Goal: Task Accomplishment & Management: Manage account settings

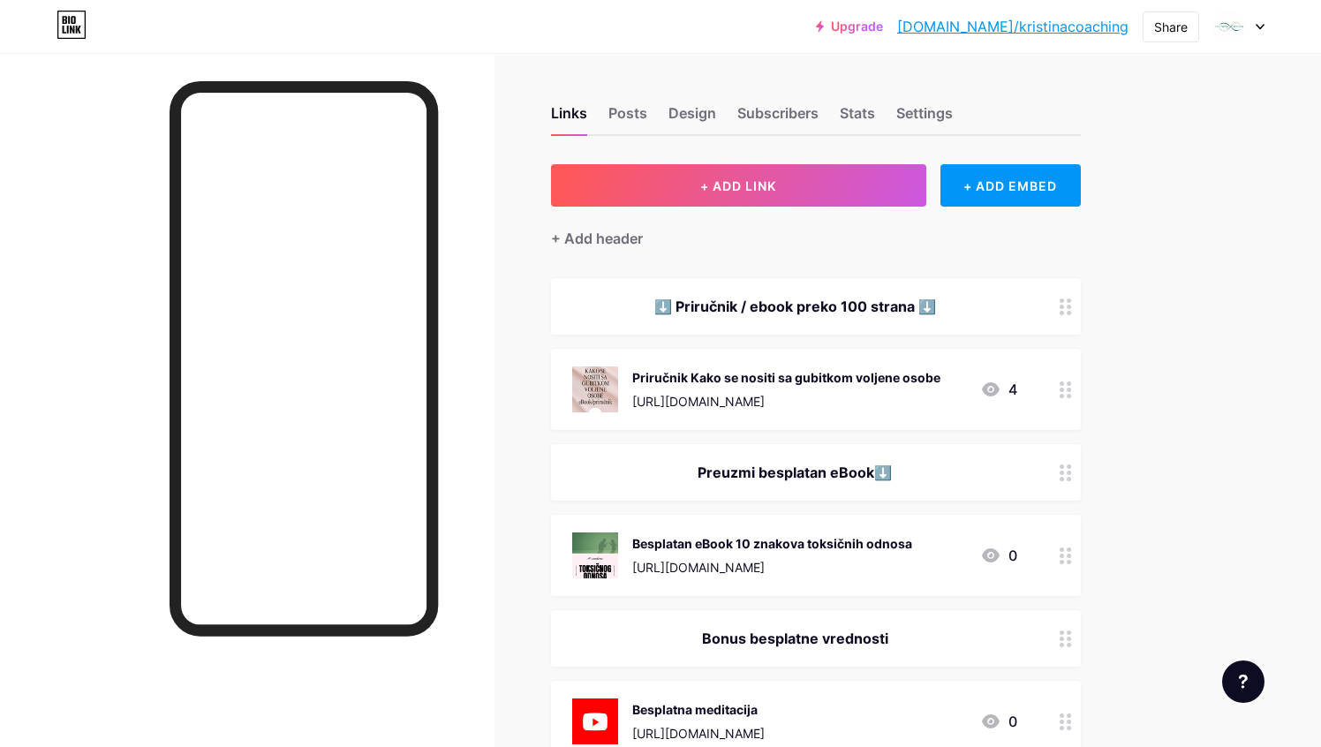
click at [1054, 383] on div at bounding box center [1066, 389] width 30 height 81
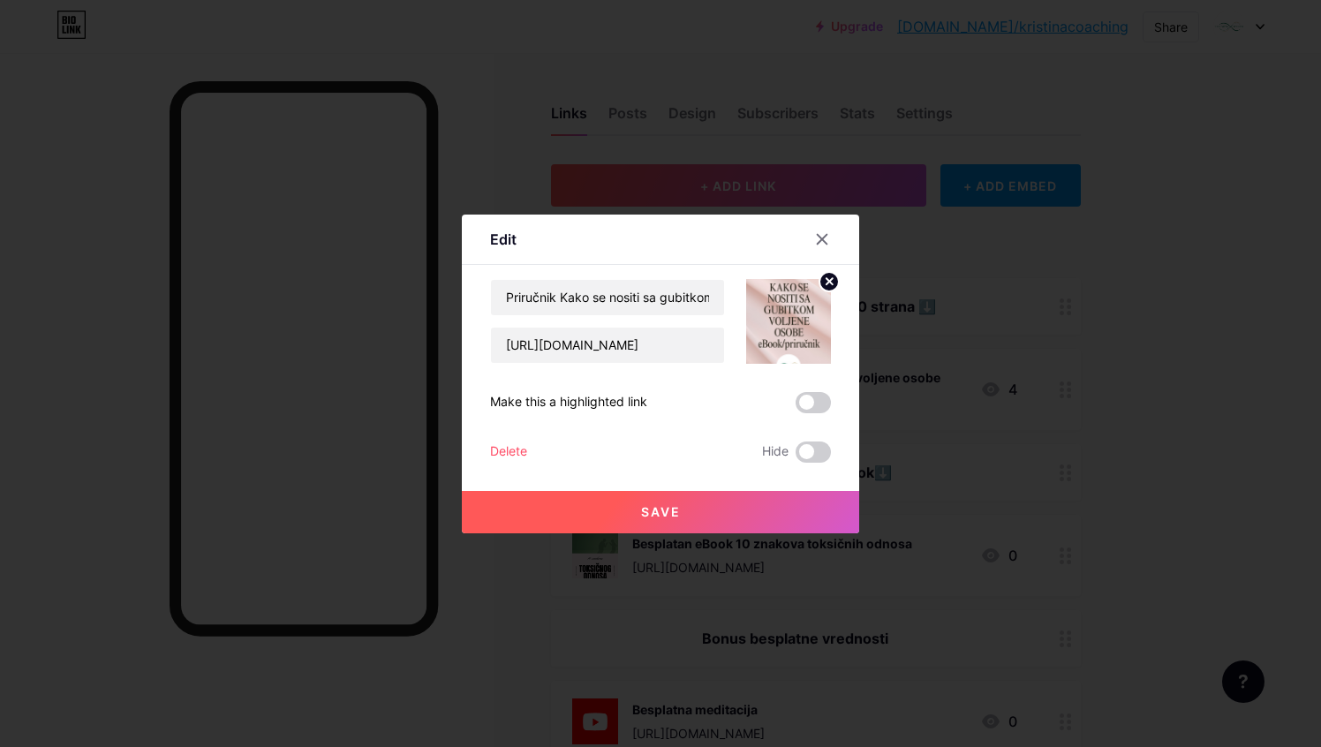
click at [521, 442] on div "Delete" at bounding box center [508, 451] width 37 height 21
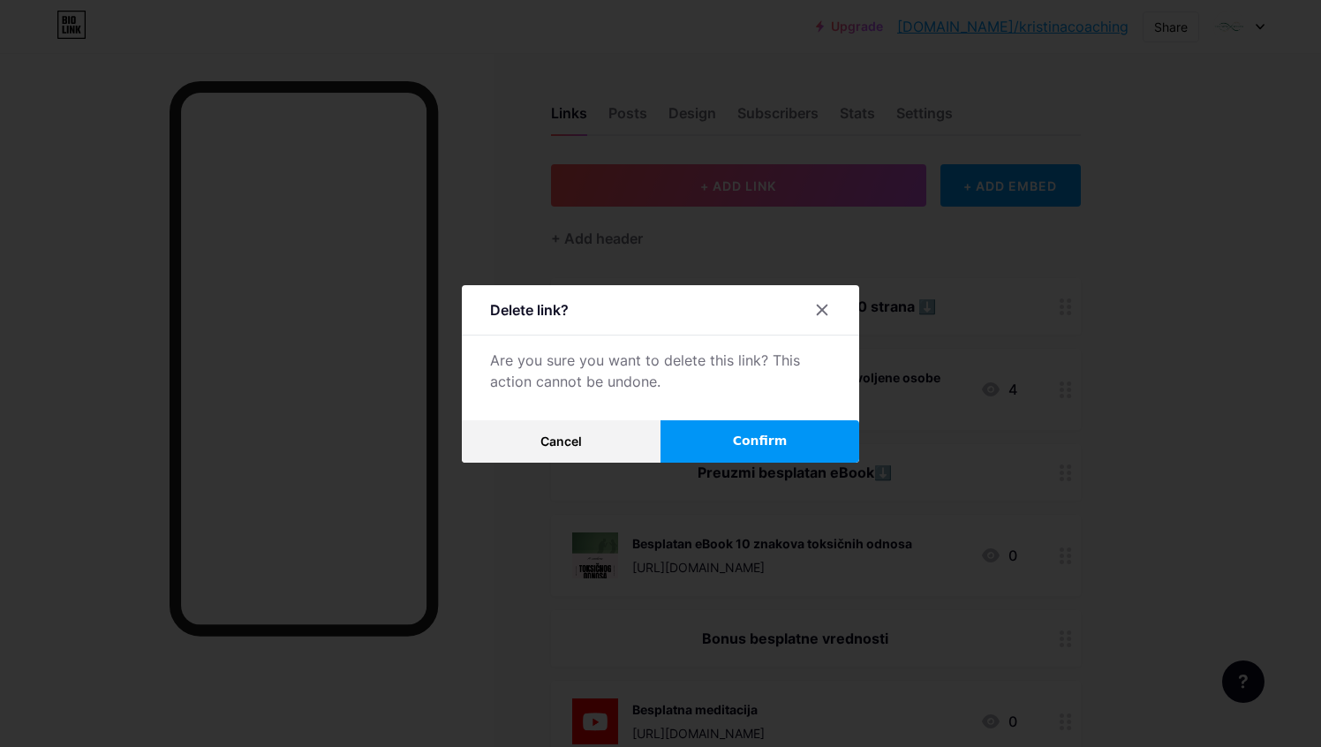
click at [751, 436] on span "Confirm" at bounding box center [760, 441] width 55 height 19
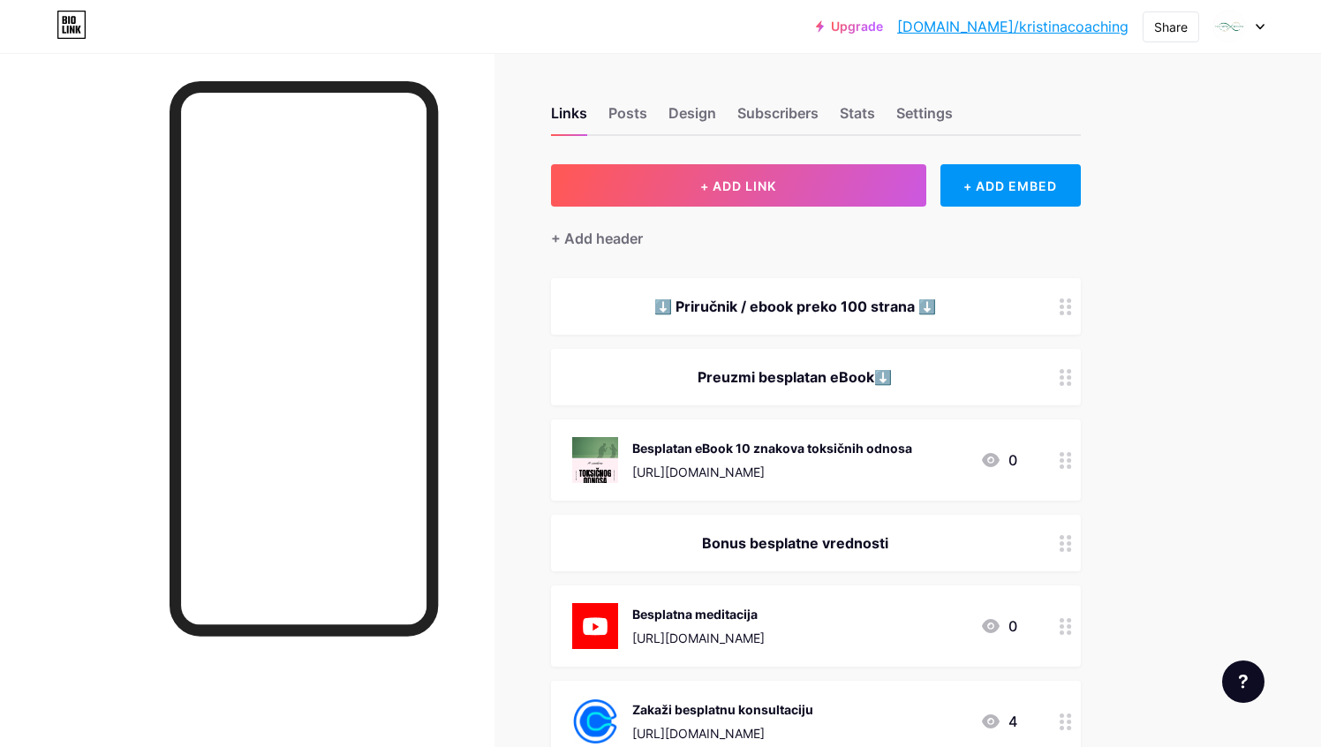
click at [877, 450] on div "Besplatan eBook 10 znakova toksičnih odnosa" at bounding box center [772, 448] width 280 height 19
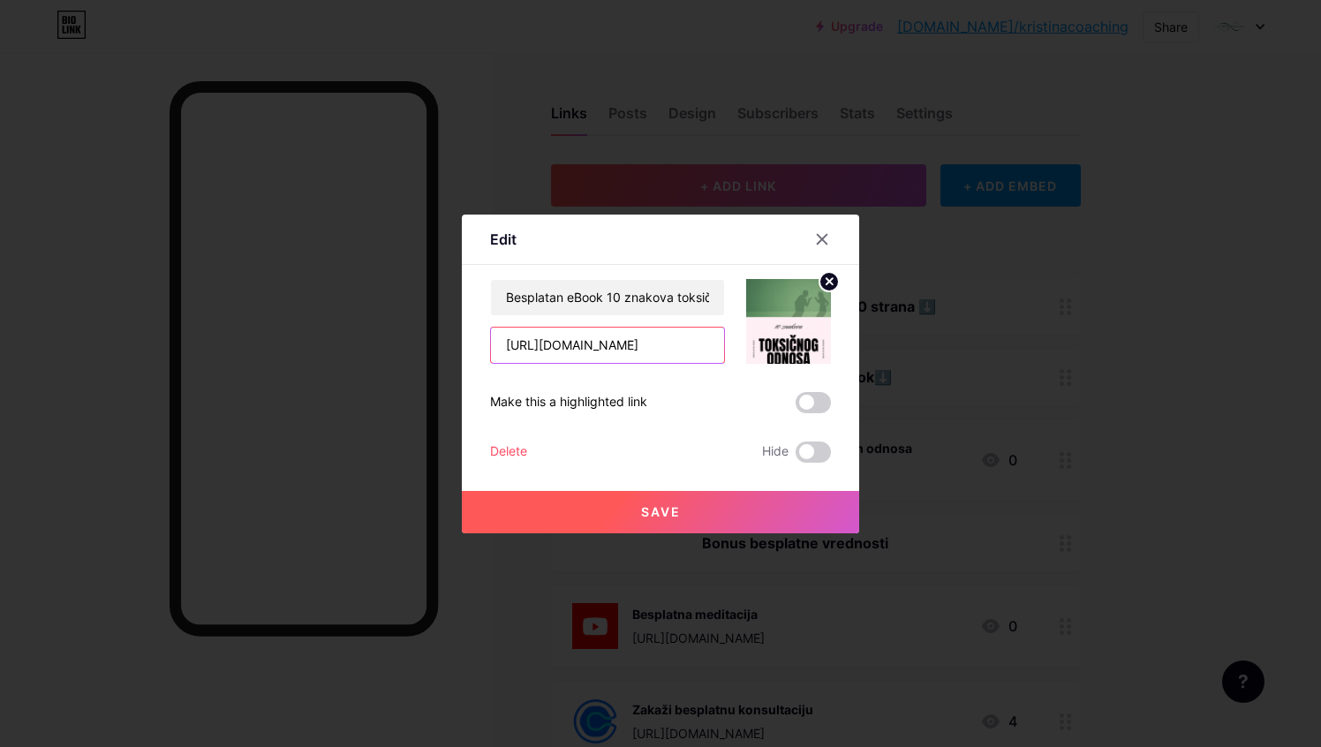
click at [671, 336] on input "[URL][DOMAIN_NAME]" at bounding box center [607, 345] width 233 height 35
click at [506, 453] on div "Delete" at bounding box center [508, 451] width 37 height 21
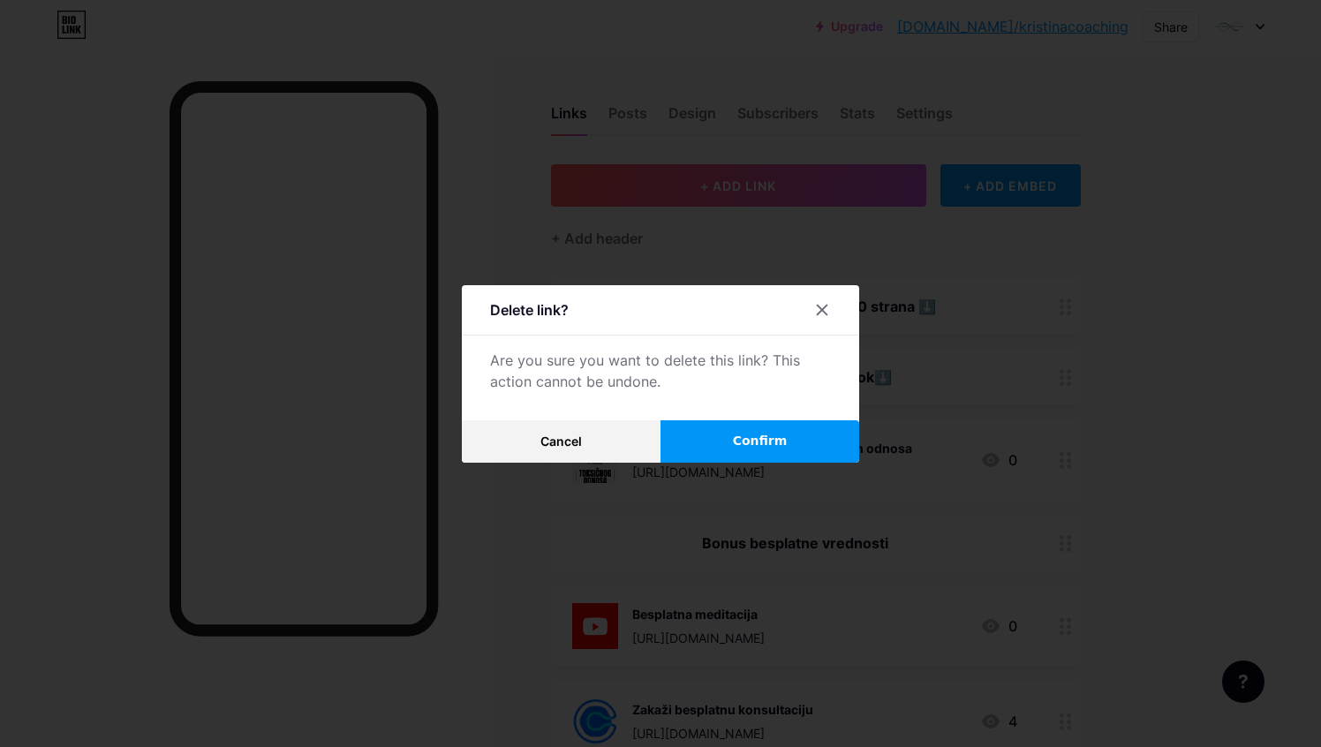
click at [742, 447] on span "Confirm" at bounding box center [760, 441] width 55 height 19
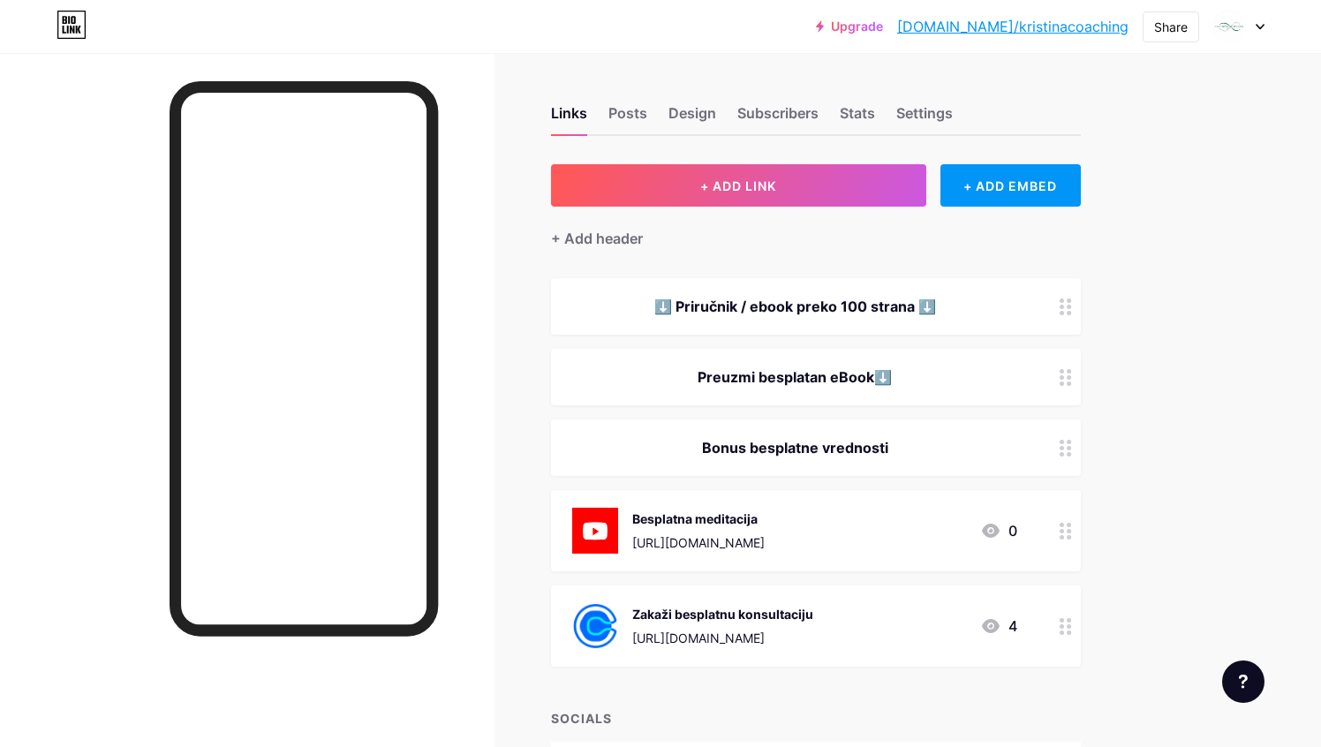
click at [1060, 529] on circle at bounding box center [1061, 531] width 4 height 4
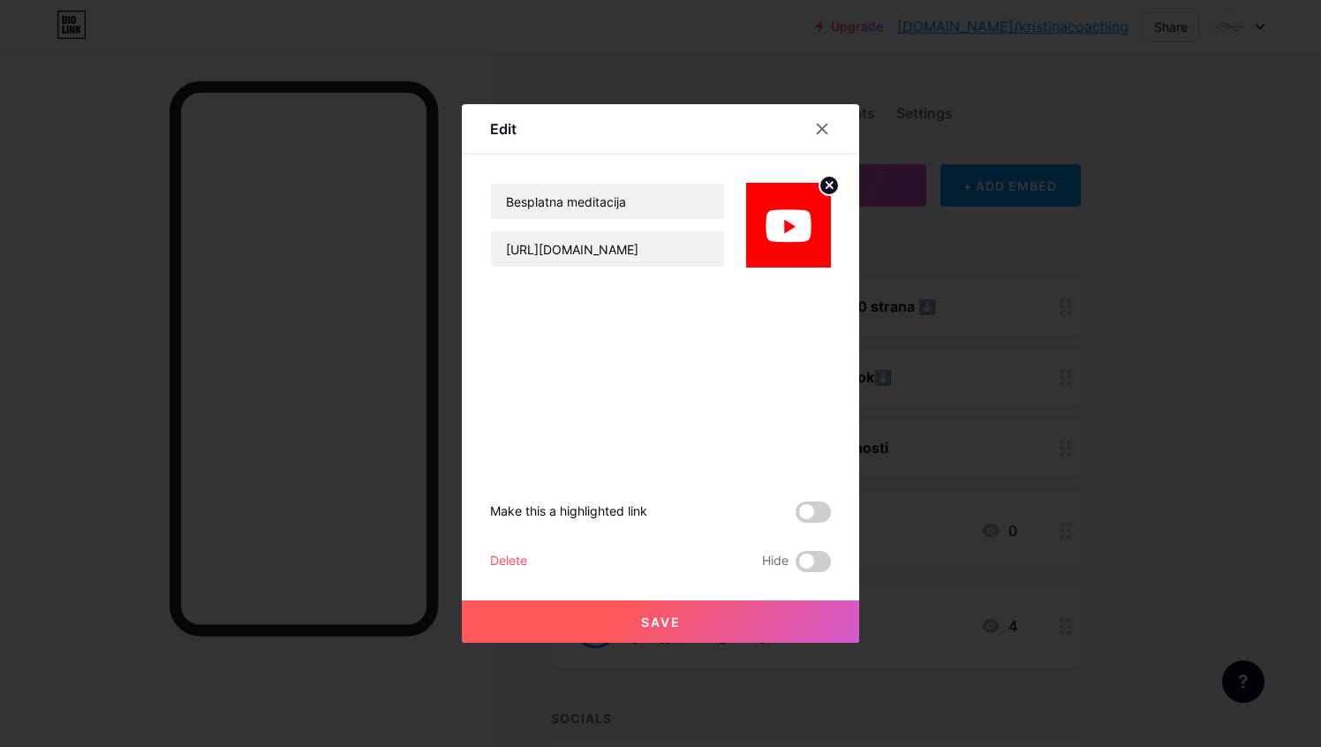
click at [498, 549] on div "Make this a highlighted link Delete Hide Save" at bounding box center [660, 420] width 341 height 305
click at [502, 556] on div "Delete" at bounding box center [508, 561] width 37 height 21
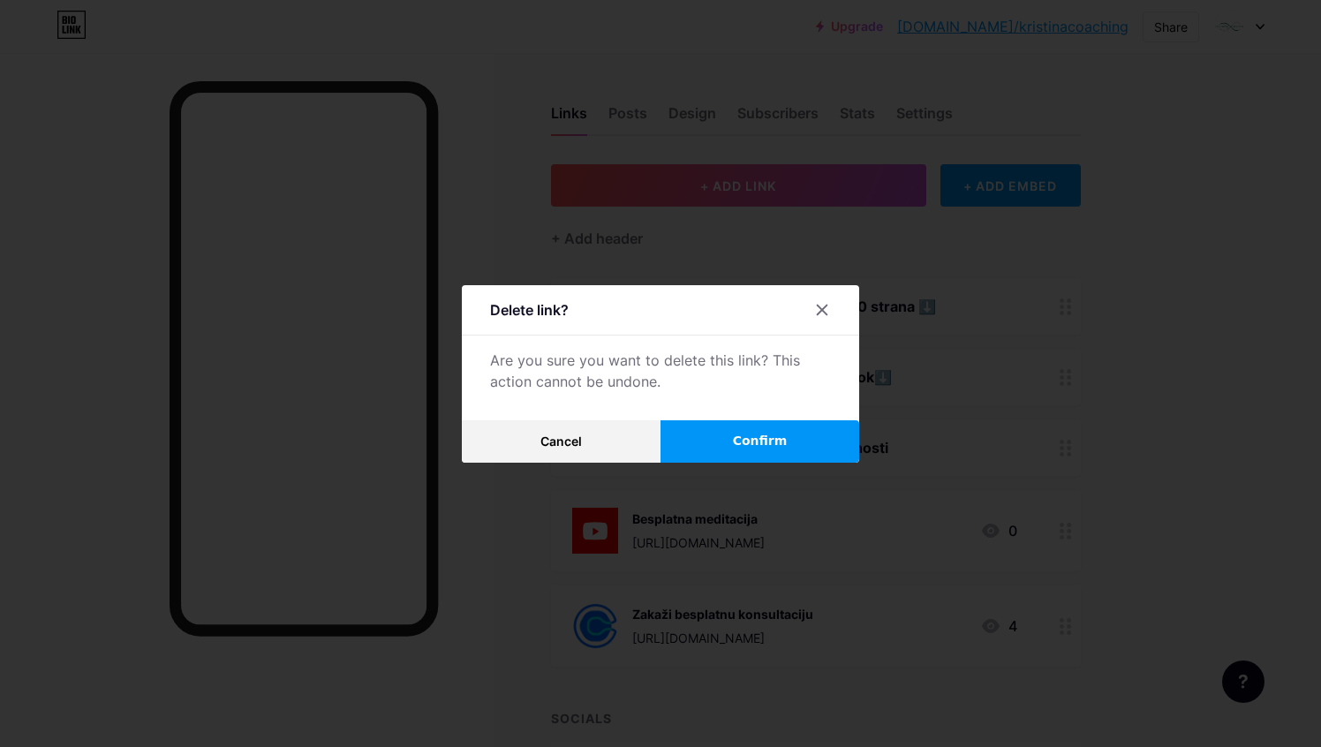
click at [685, 422] on button "Confirm" at bounding box center [759, 441] width 199 height 42
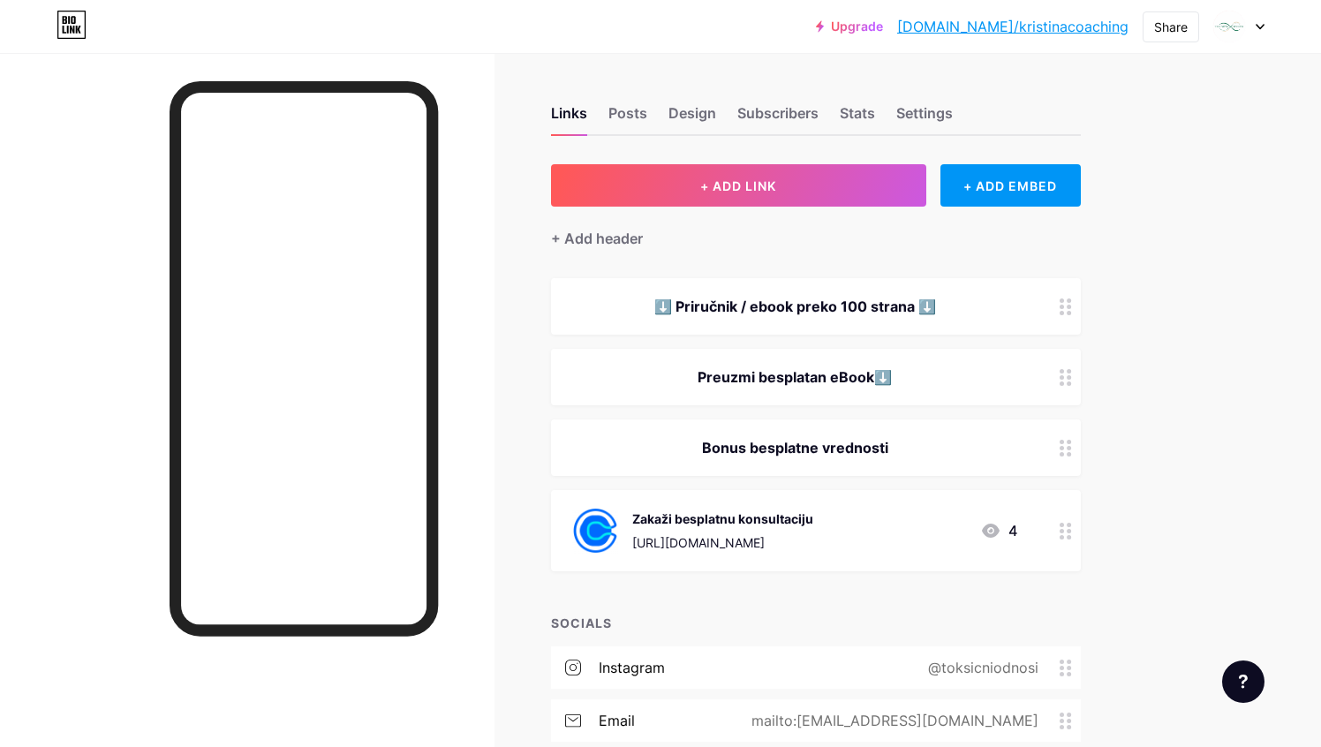
click at [1061, 524] on circle at bounding box center [1061, 525] width 4 height 4
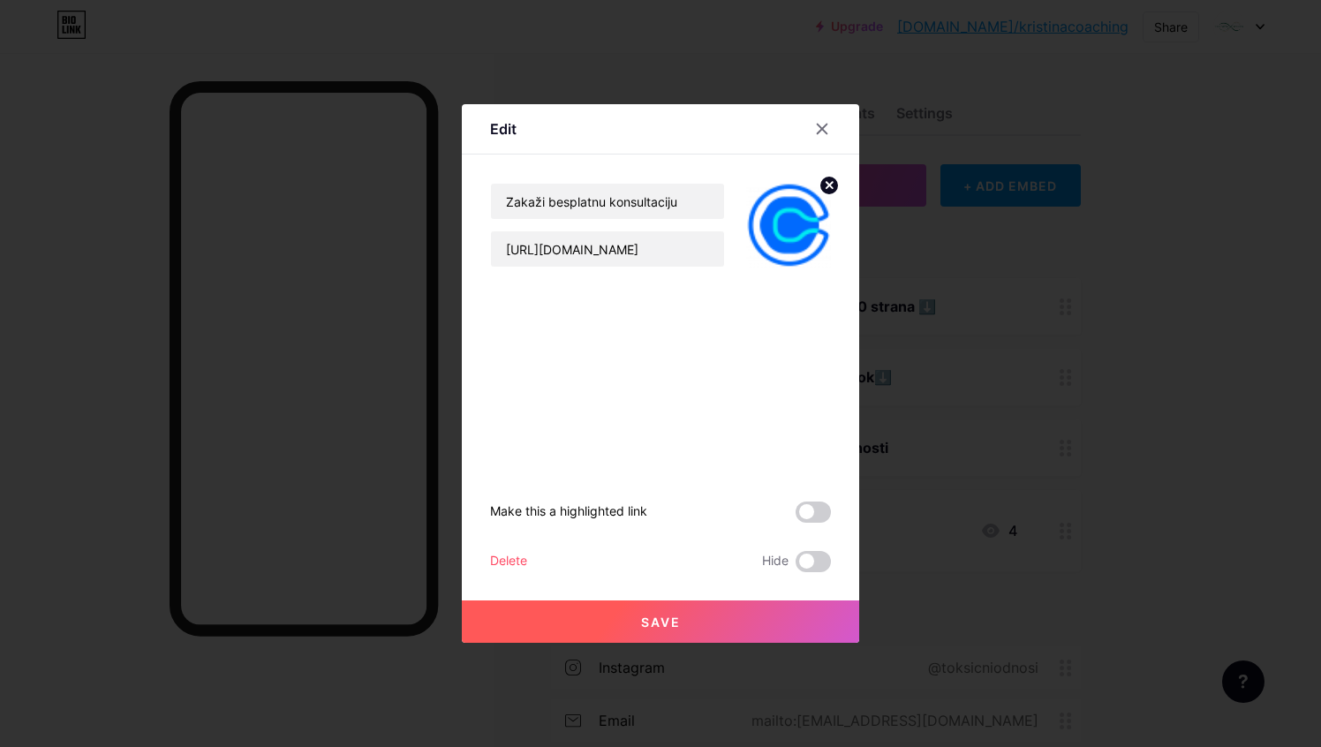
click at [517, 554] on div "Delete" at bounding box center [508, 561] width 37 height 21
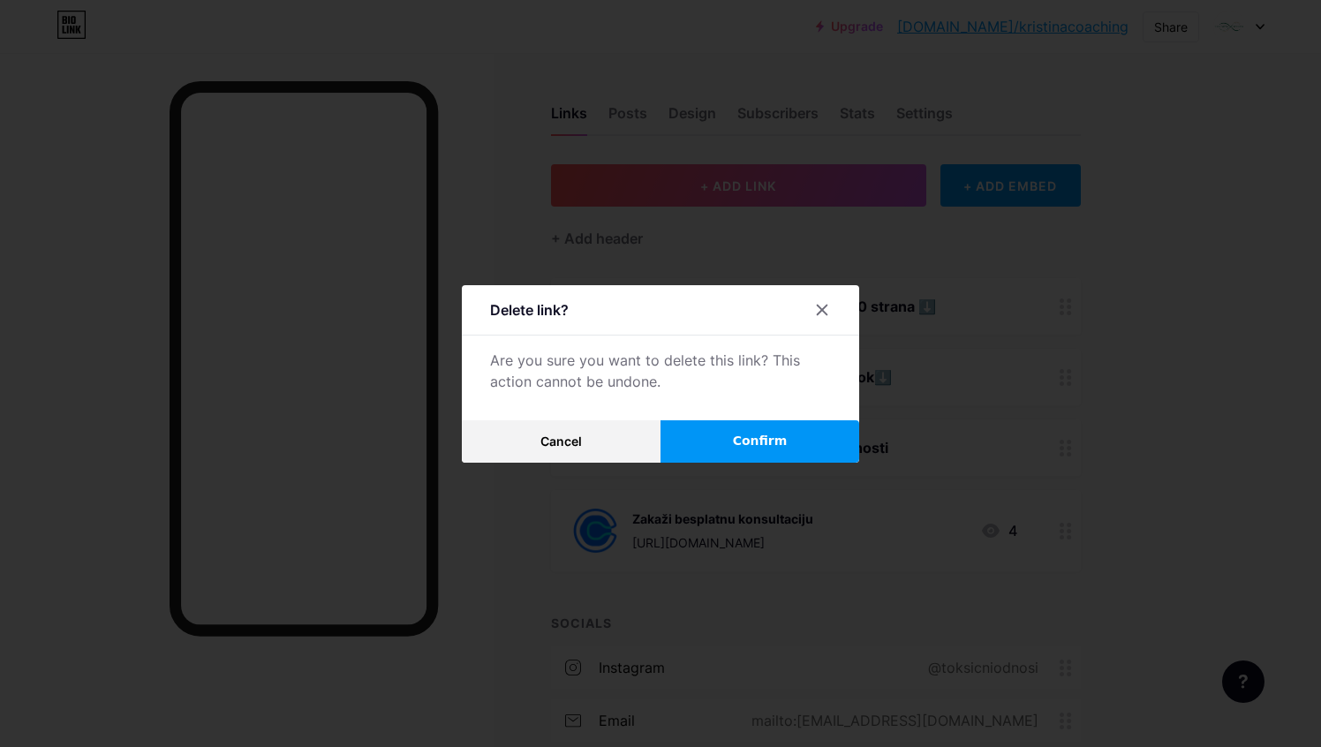
click at [700, 447] on button "Confirm" at bounding box center [759, 441] width 199 height 42
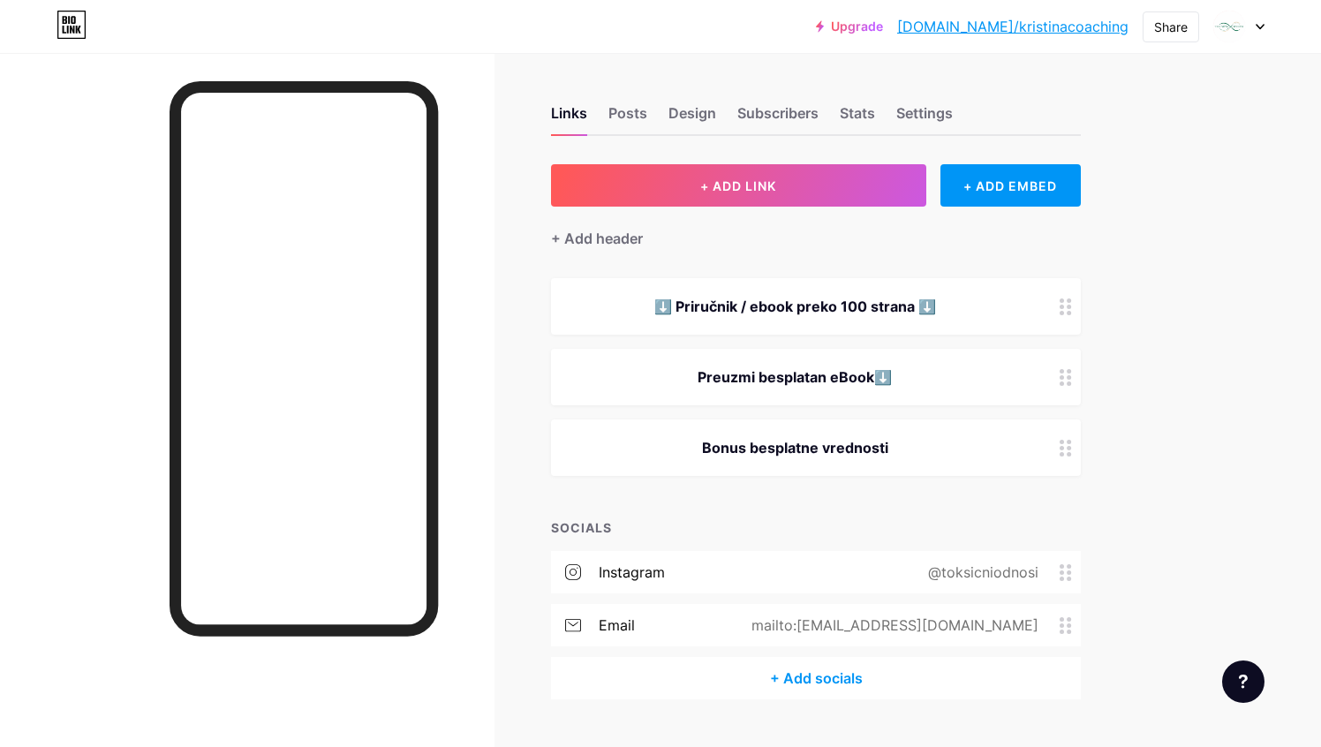
click at [1074, 632] on div "mailto:[EMAIL_ADDRESS][DOMAIN_NAME]" at bounding box center [902, 624] width 358 height 21
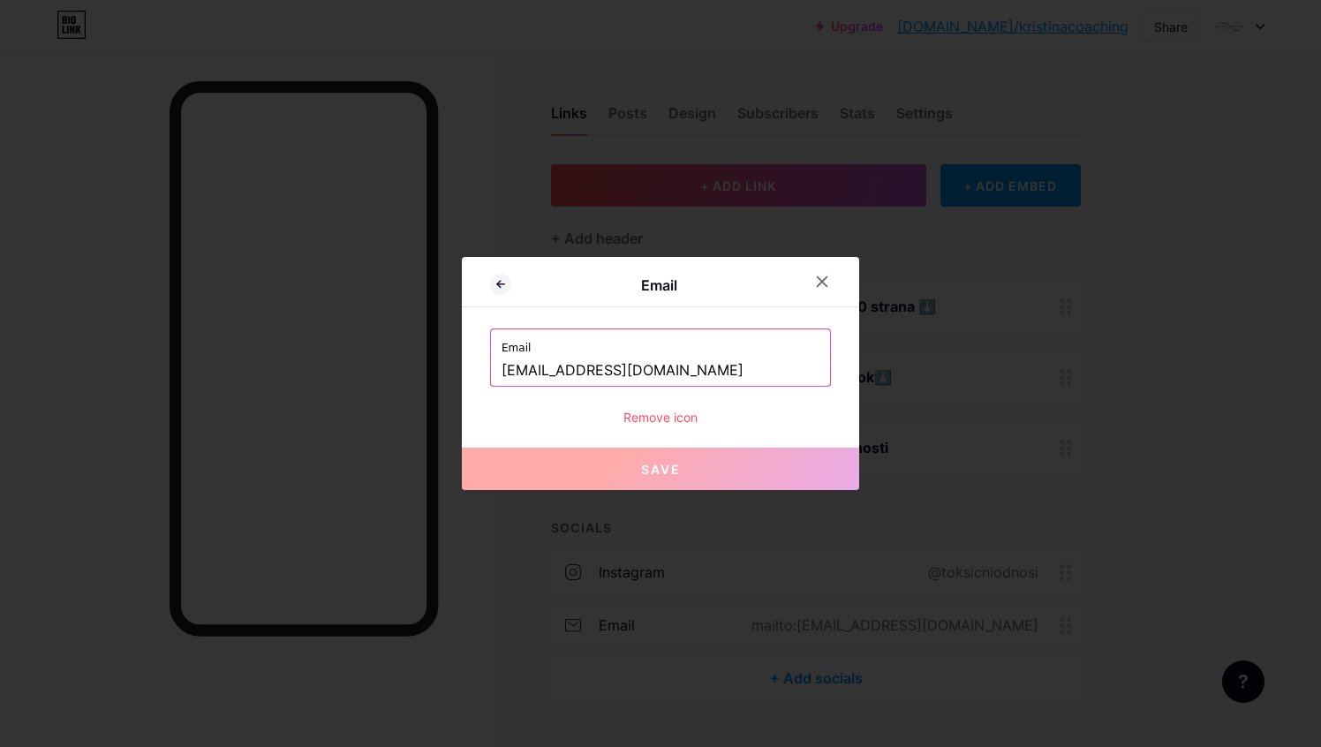
click at [667, 421] on div "Remove icon" at bounding box center [660, 417] width 341 height 19
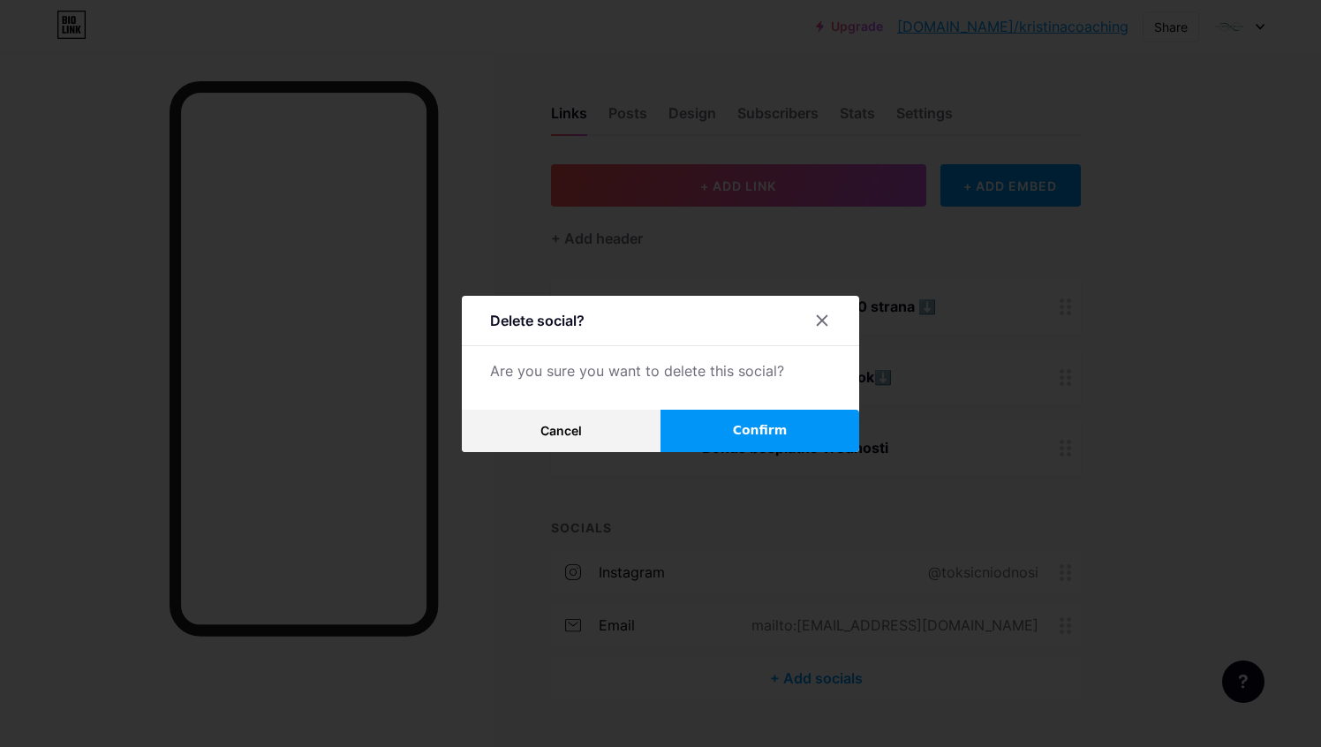
click at [695, 432] on button "Confirm" at bounding box center [759, 431] width 199 height 42
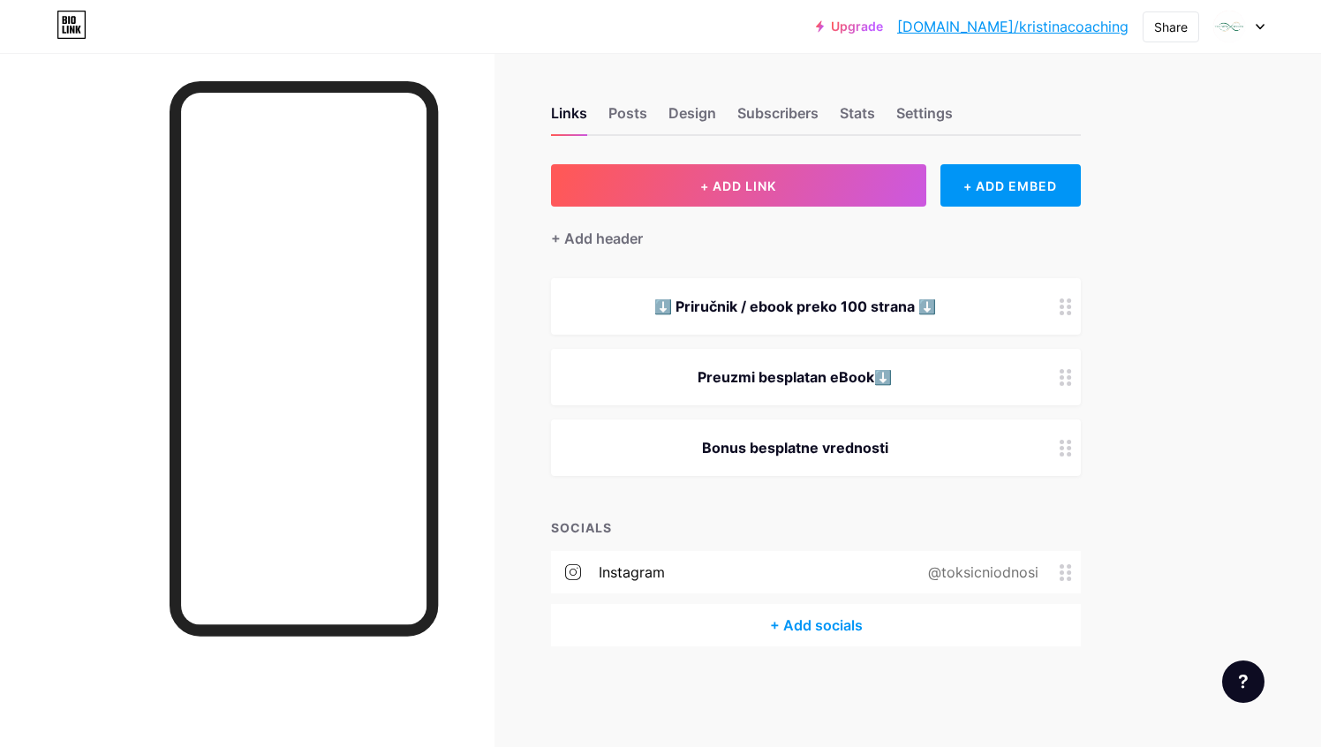
click at [1067, 577] on circle at bounding box center [1068, 579] width 4 height 4
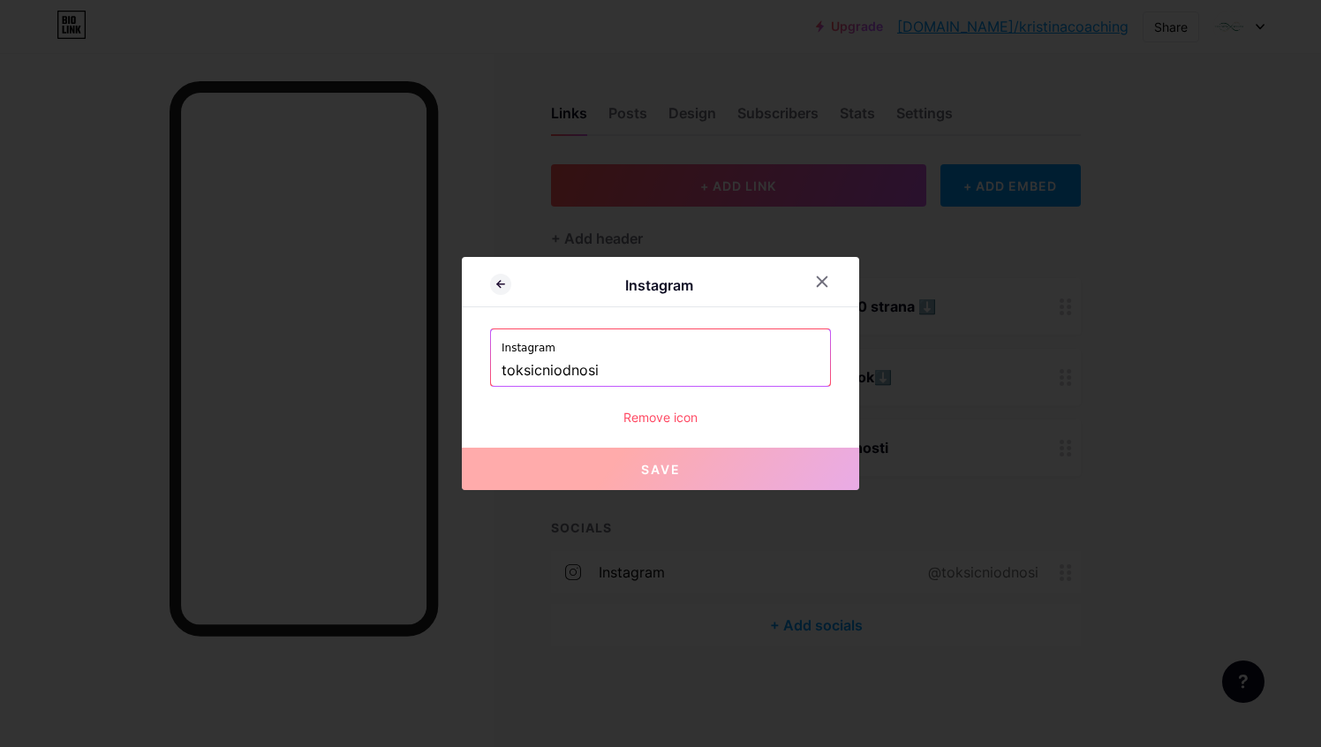
click at [667, 425] on div "Remove icon" at bounding box center [660, 417] width 341 height 19
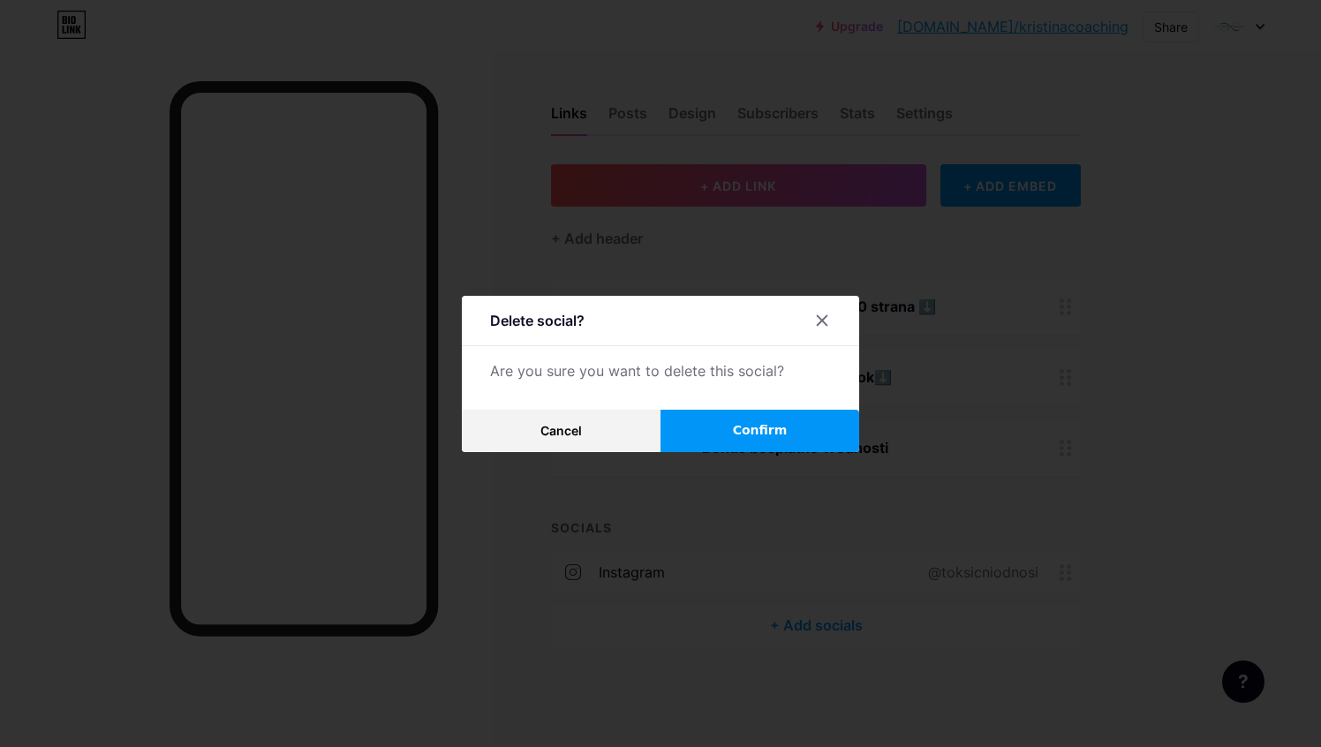
click at [718, 432] on button "Confirm" at bounding box center [759, 431] width 199 height 42
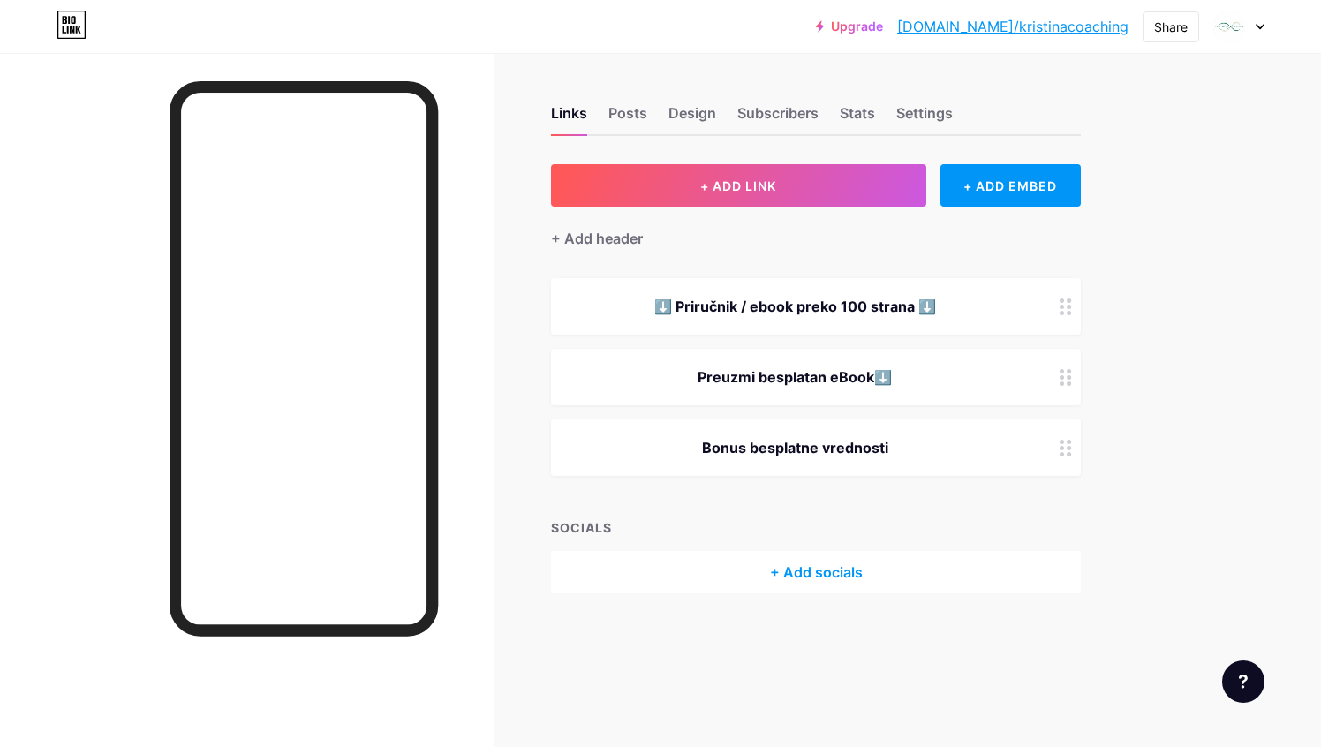
click at [655, 109] on div "Links Posts Design Subscribers Stats Settings" at bounding box center [816, 105] width 530 height 62
click at [629, 110] on div "Posts" at bounding box center [627, 118] width 39 height 32
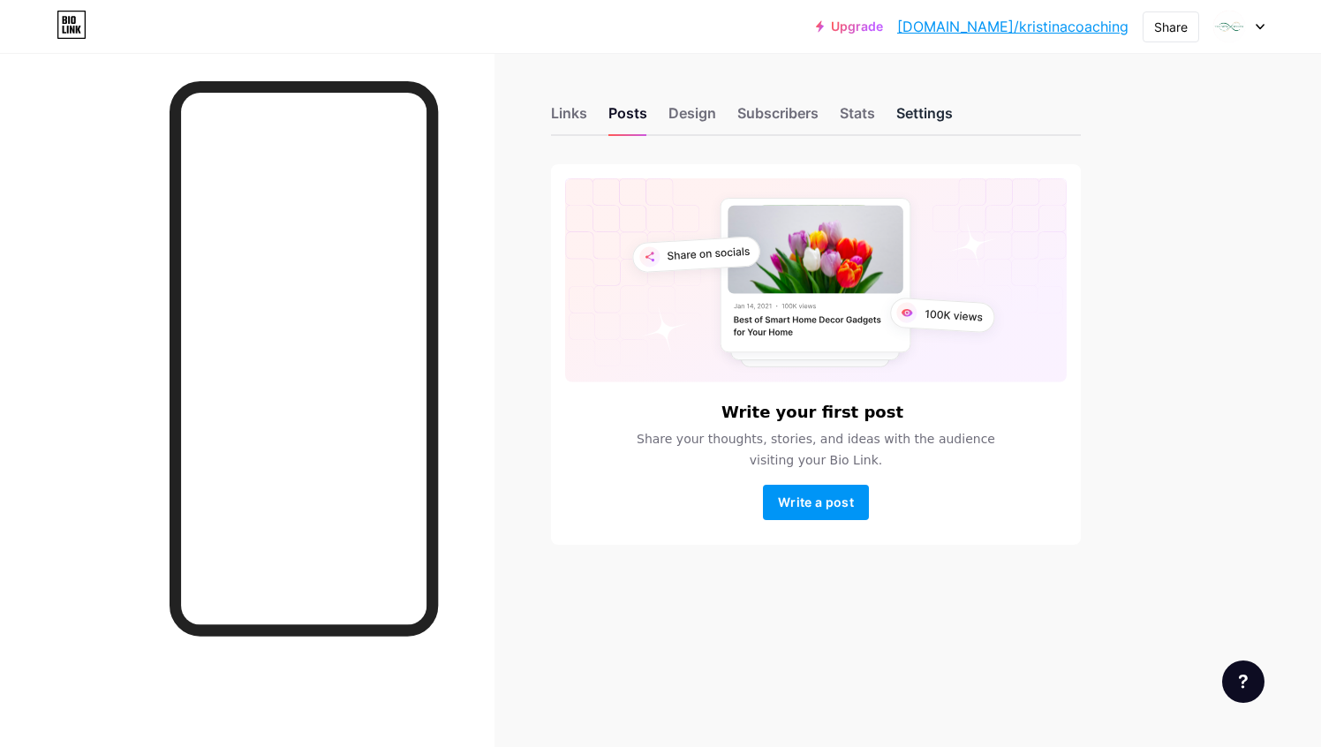
click at [941, 115] on div "Settings" at bounding box center [924, 118] width 57 height 32
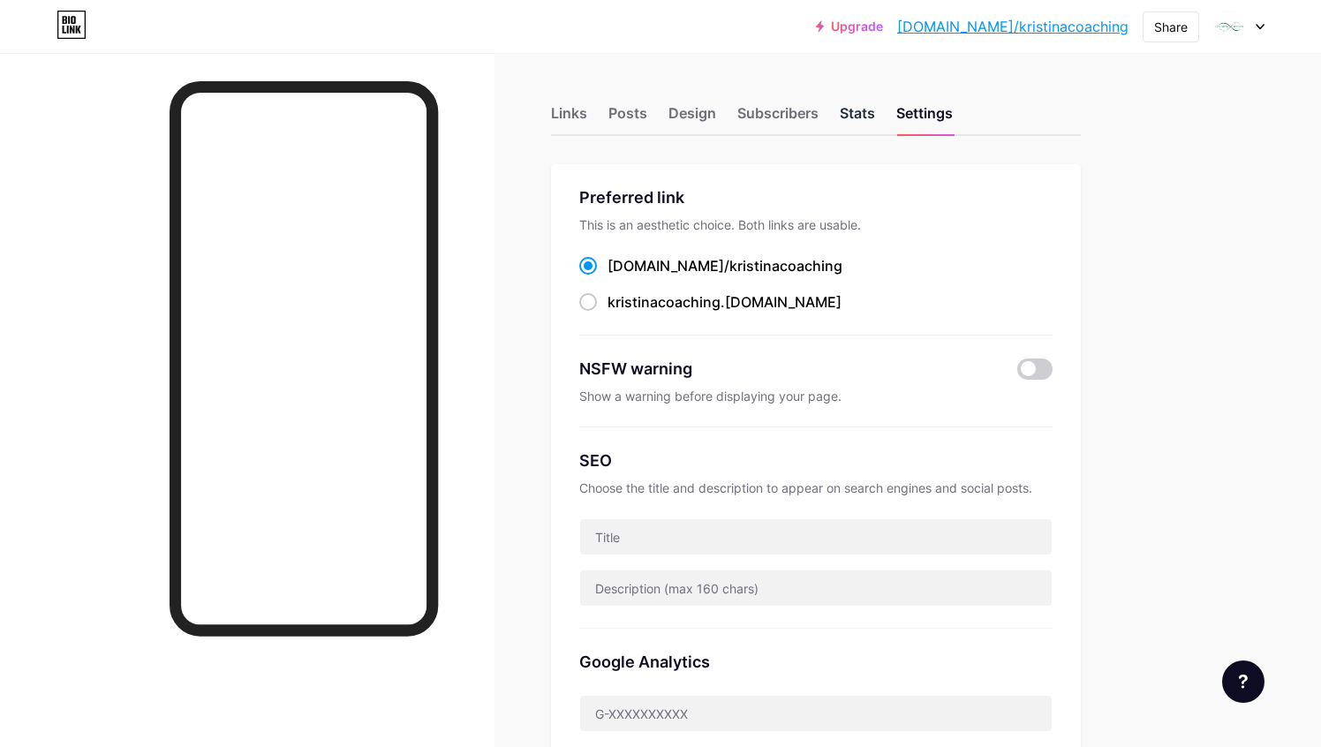
click at [861, 115] on div "Stats" at bounding box center [857, 118] width 35 height 32
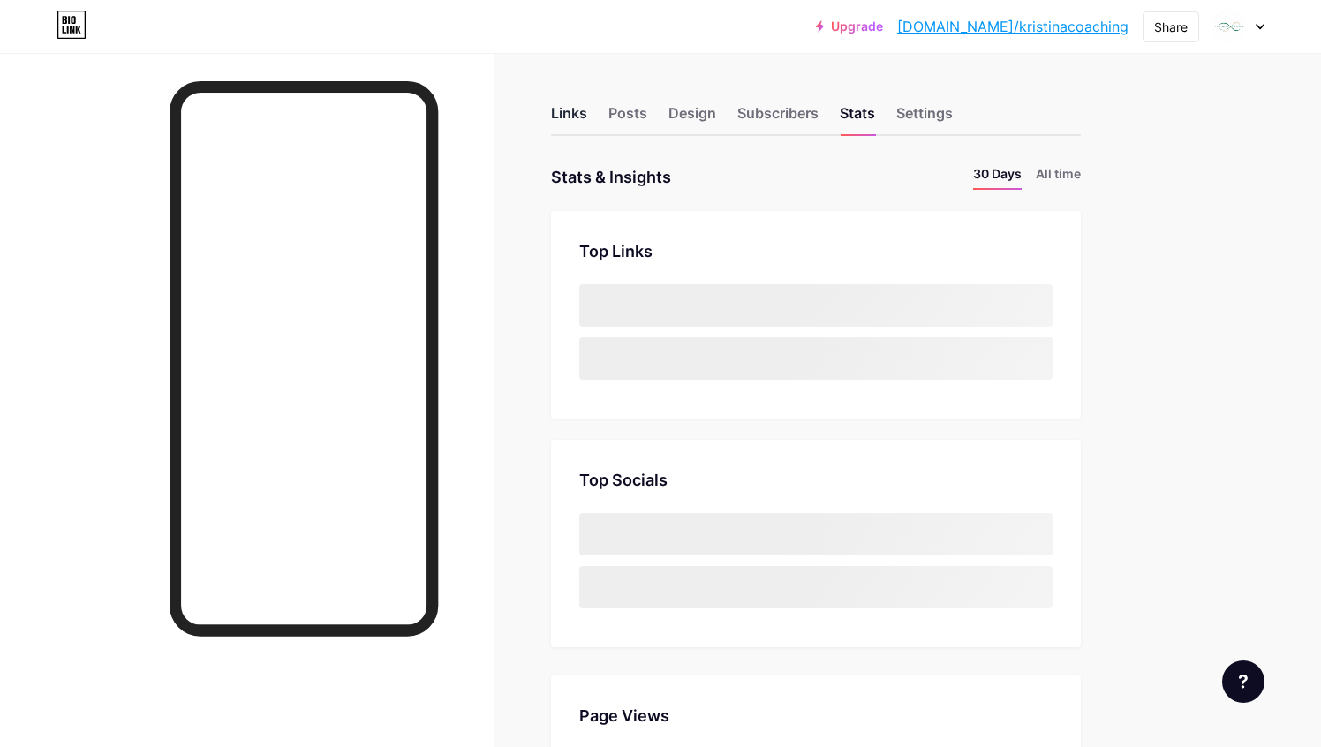
click at [577, 119] on div "Links" at bounding box center [569, 118] width 36 height 32
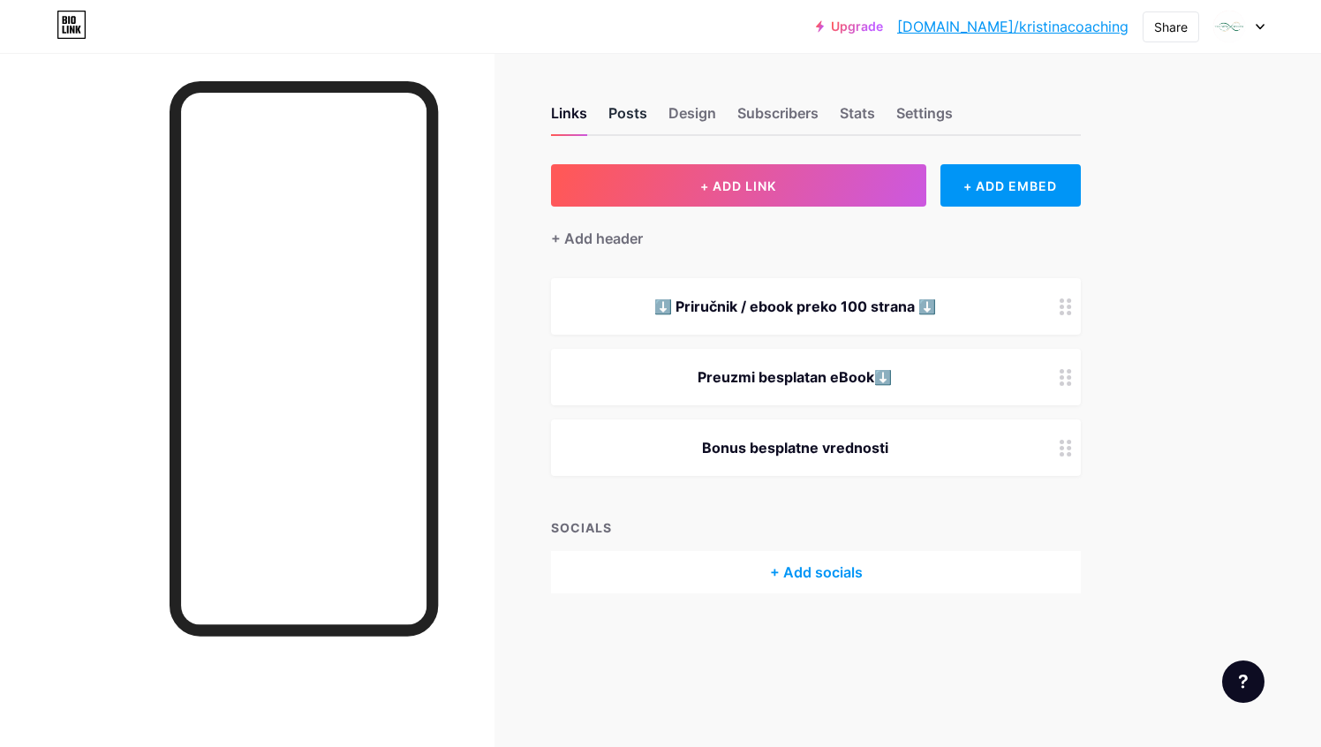
click at [630, 117] on div "Posts" at bounding box center [627, 118] width 39 height 32
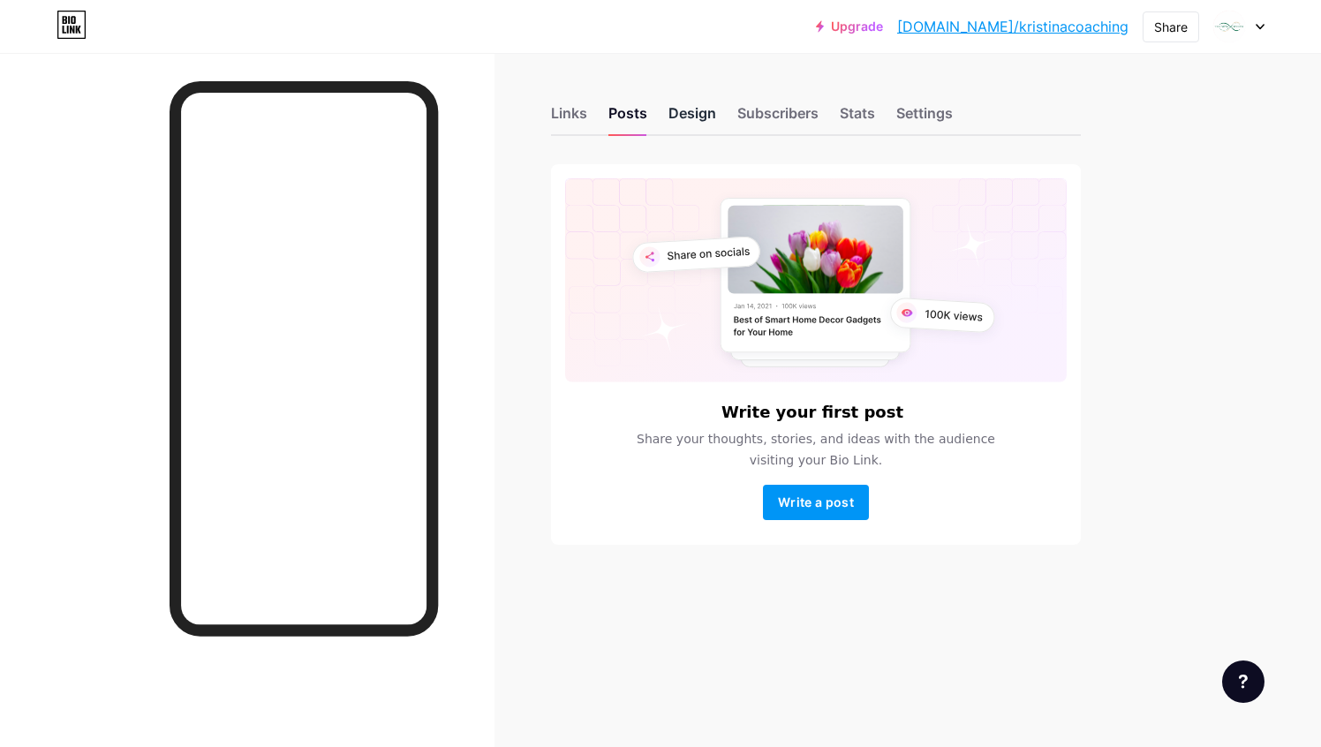
click at [684, 126] on div "Design" at bounding box center [692, 118] width 48 height 32
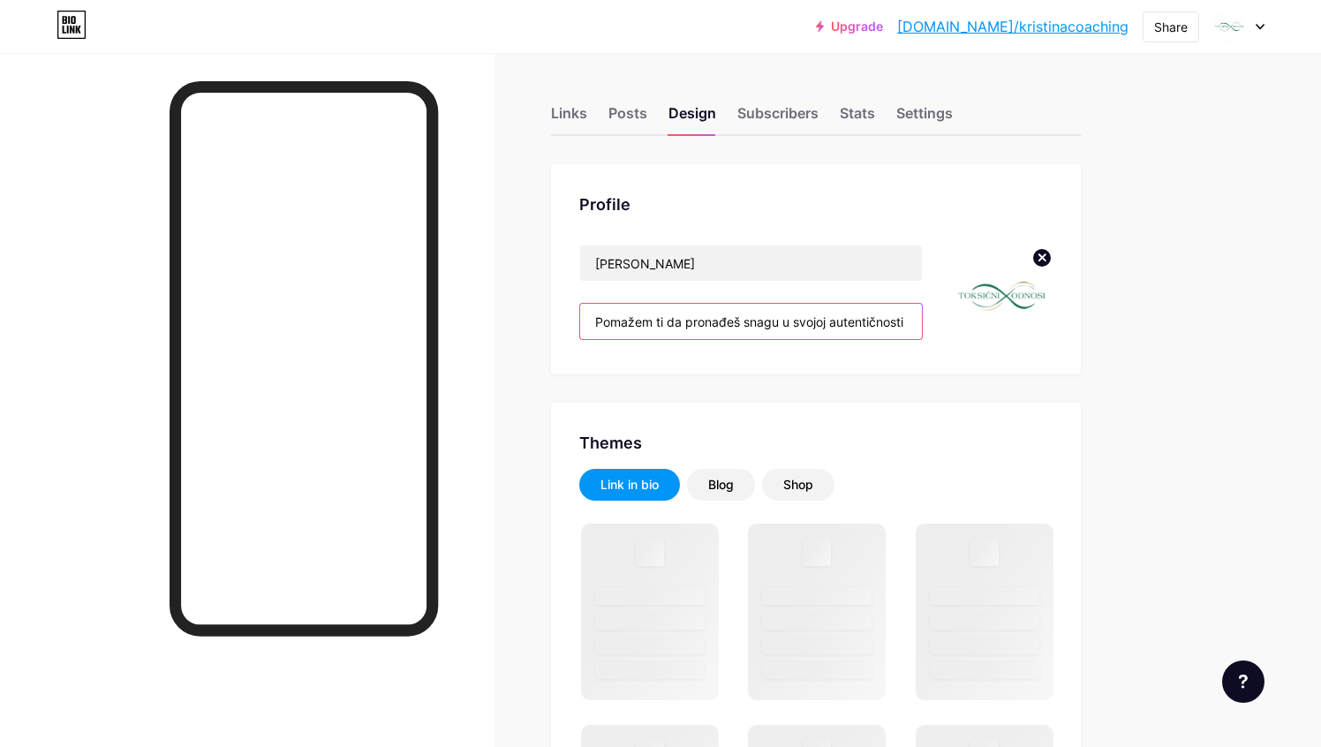
click at [701, 324] on input "Pomažem ti da pronađeš snagu u svojoj autentičnosti Bilo da si single ili u vez…" at bounding box center [751, 321] width 342 height 35
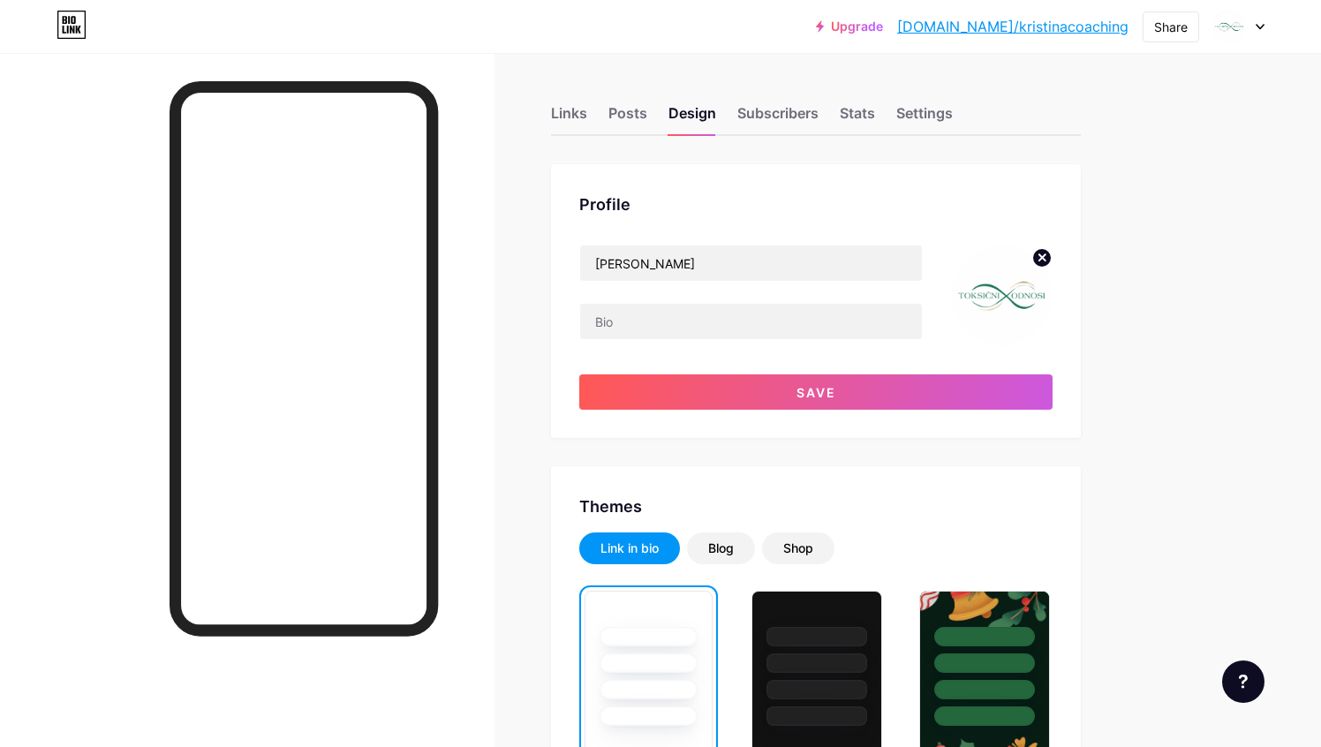
click at [1044, 255] on icon at bounding box center [1042, 257] width 6 height 6
click at [757, 268] on input "[PERSON_NAME]" at bounding box center [751, 262] width 342 height 35
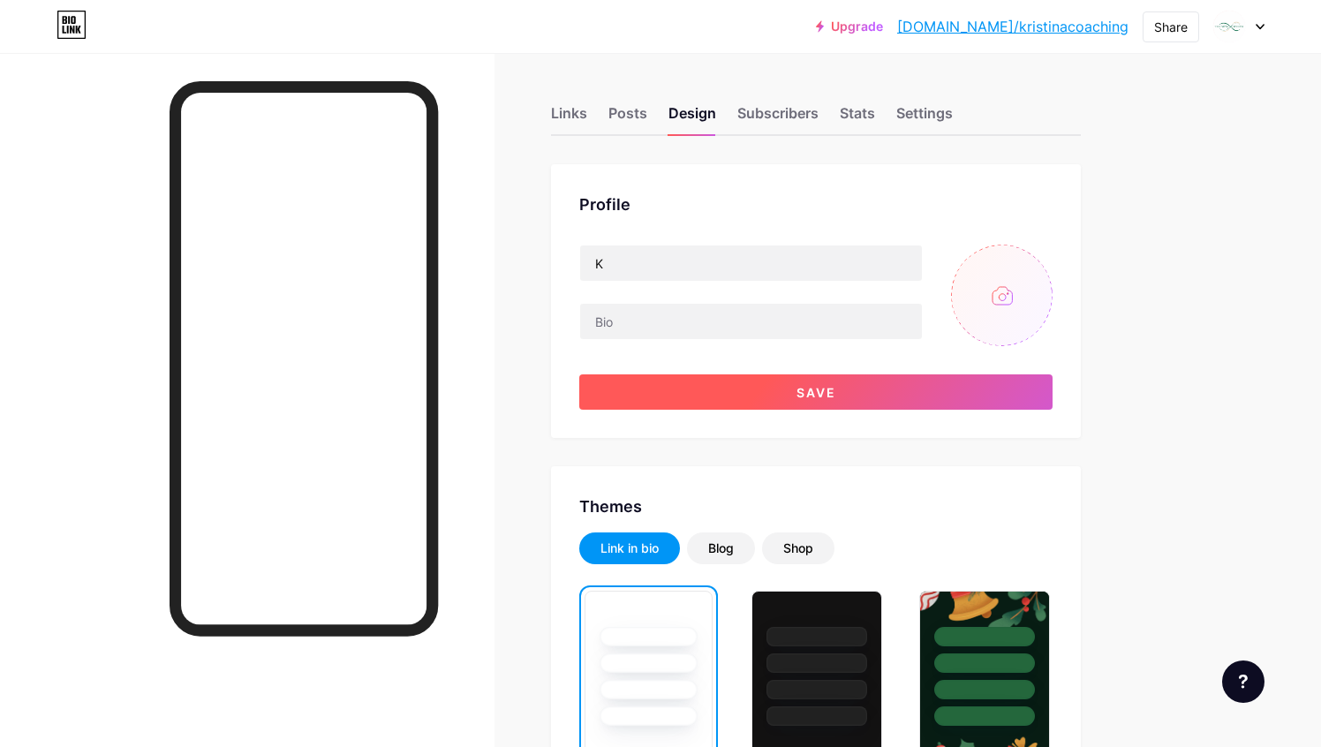
click at [776, 379] on button "Save" at bounding box center [815, 391] width 473 height 35
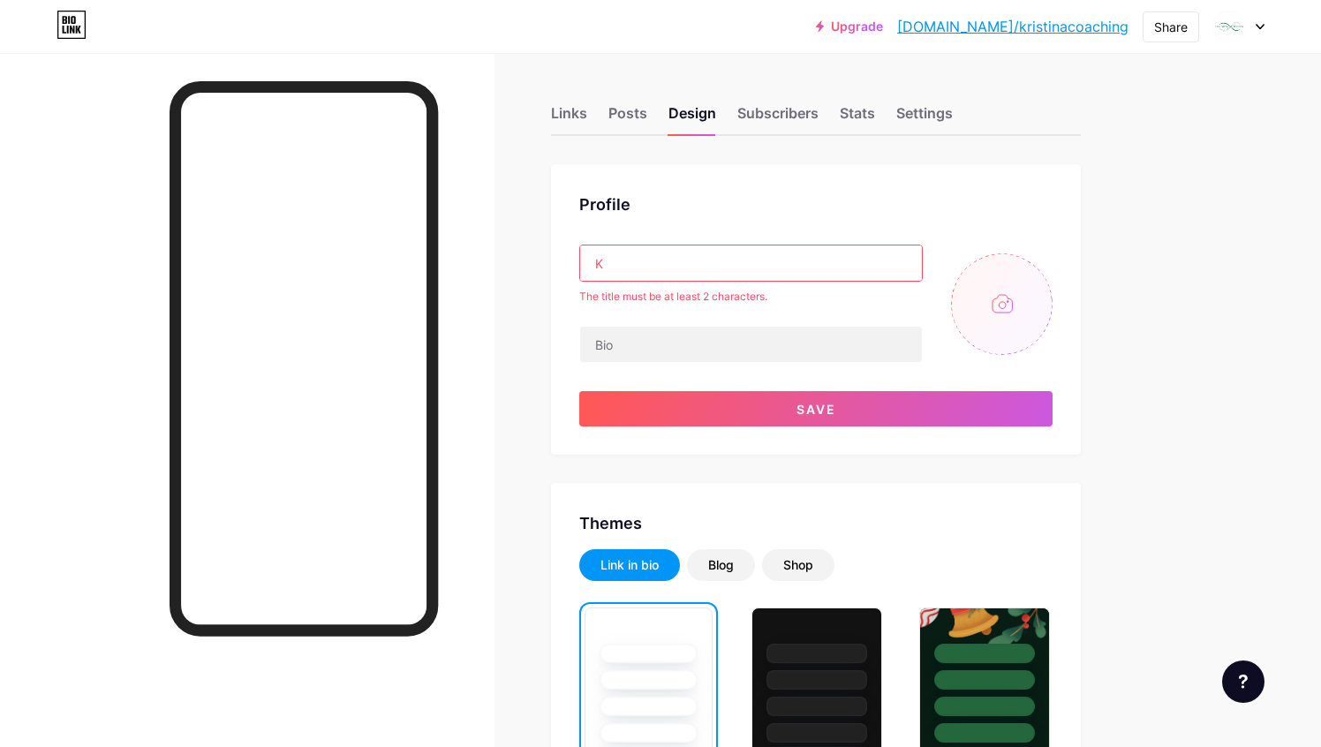
scroll to position [1, 0]
click at [757, 273] on input "K" at bounding box center [751, 262] width 342 height 35
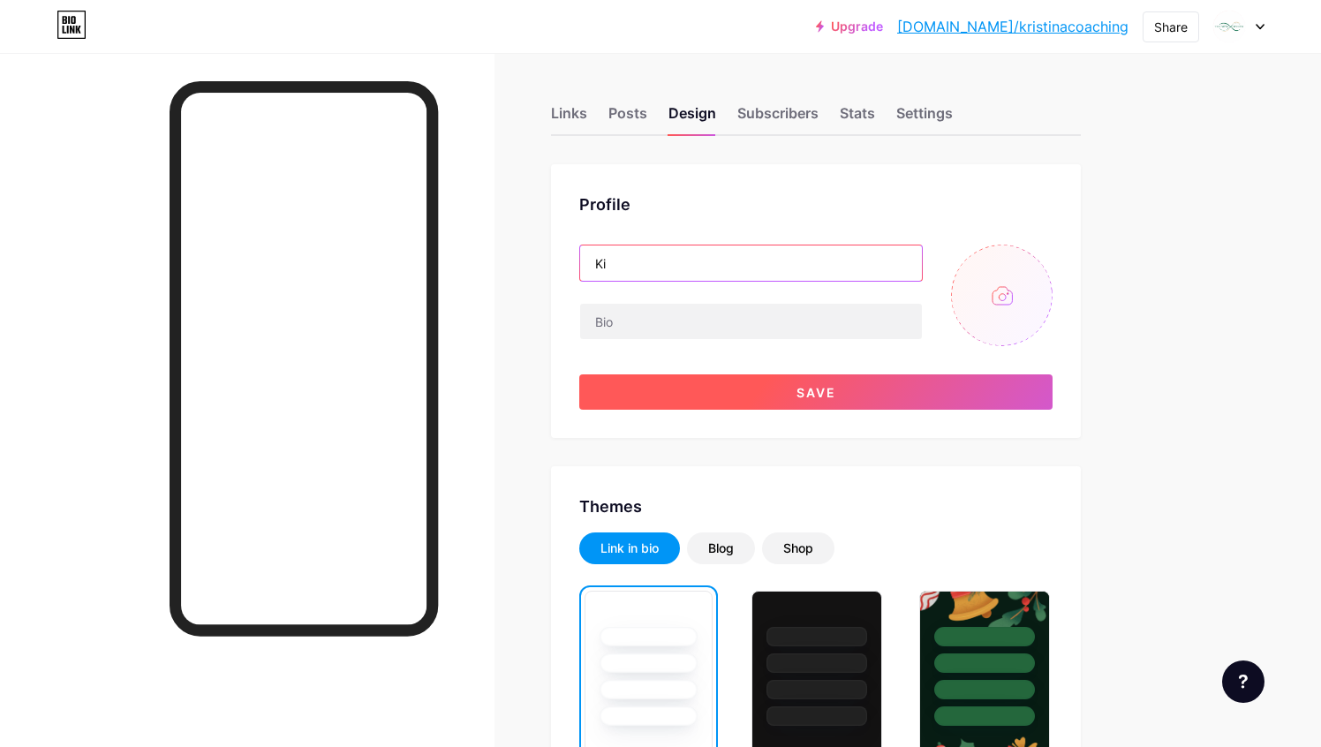
type input "Ki"
click at [803, 381] on button "Save" at bounding box center [815, 391] width 473 height 35
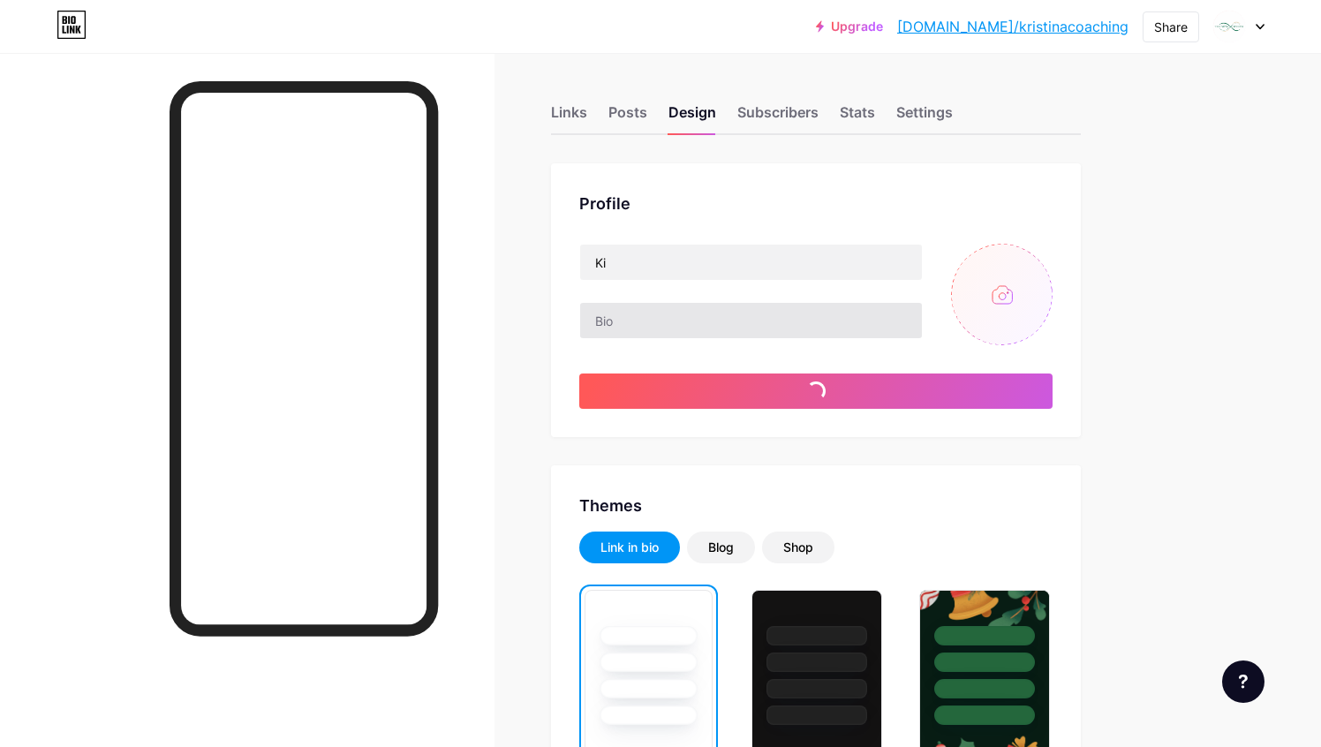
scroll to position [4, 0]
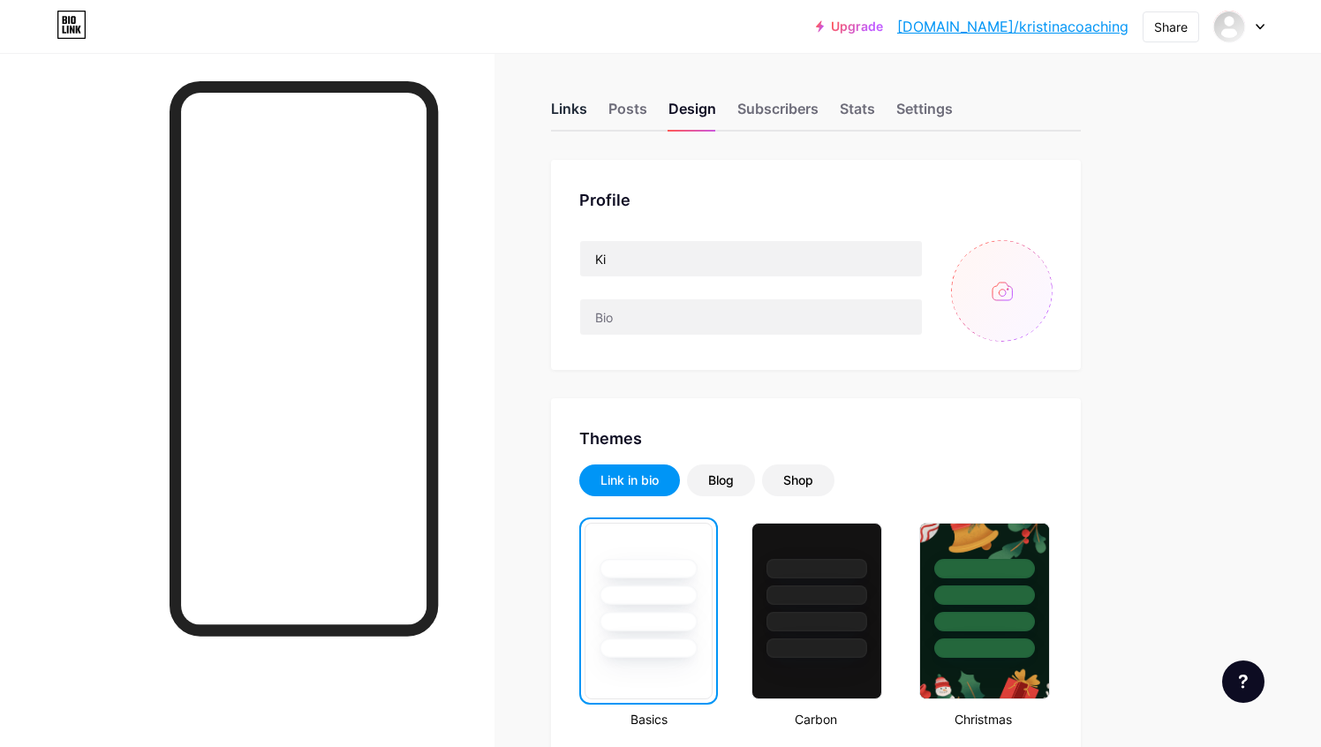
click at [568, 113] on div "Links" at bounding box center [569, 114] width 36 height 32
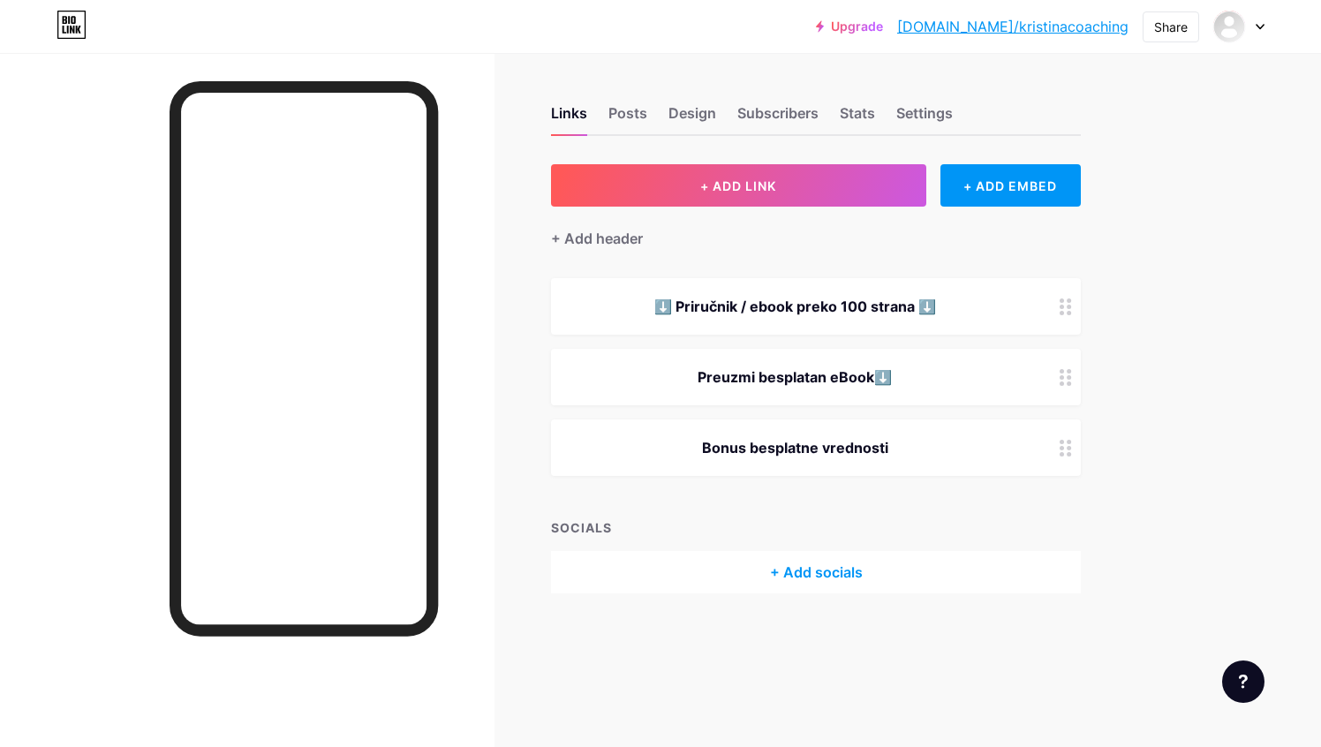
click at [1050, 296] on div "⬇️ Priručnik / ebook preko 100 strana ⬇️" at bounding box center [816, 306] width 530 height 57
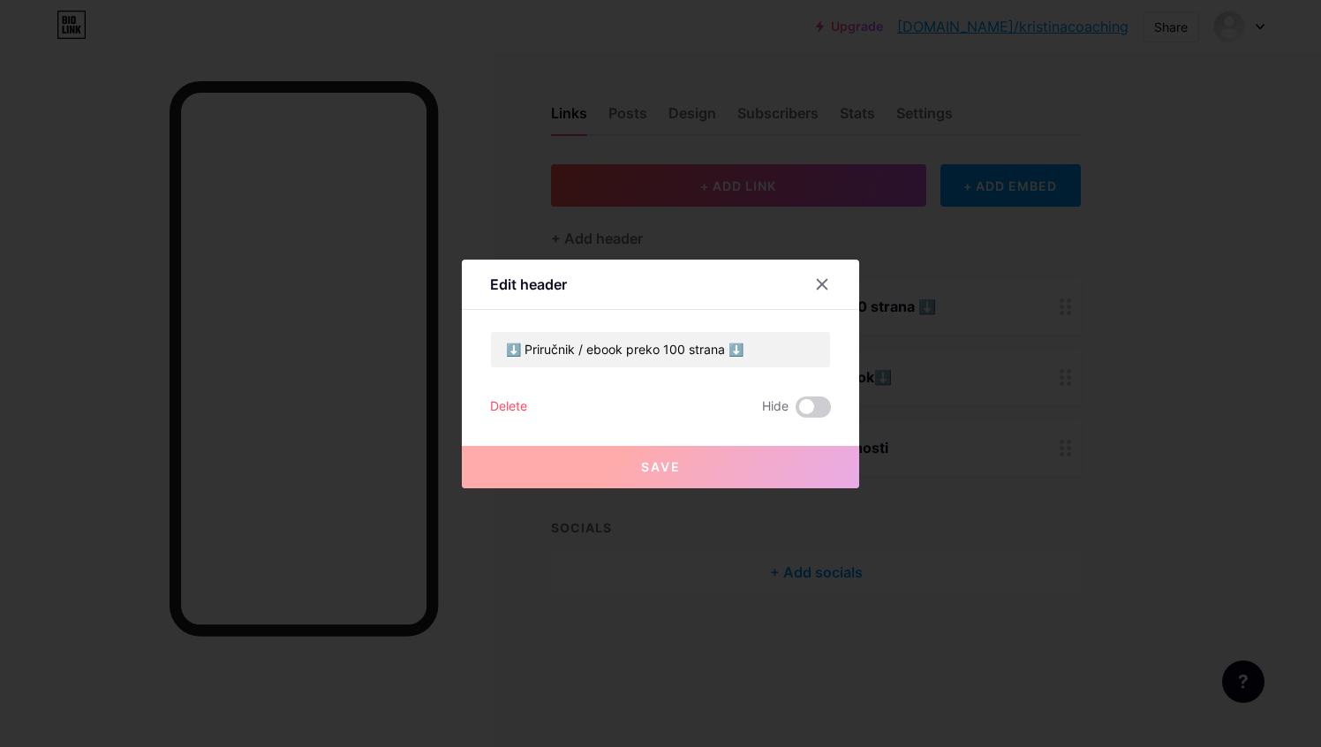
click at [520, 403] on div "Delete" at bounding box center [508, 406] width 37 height 21
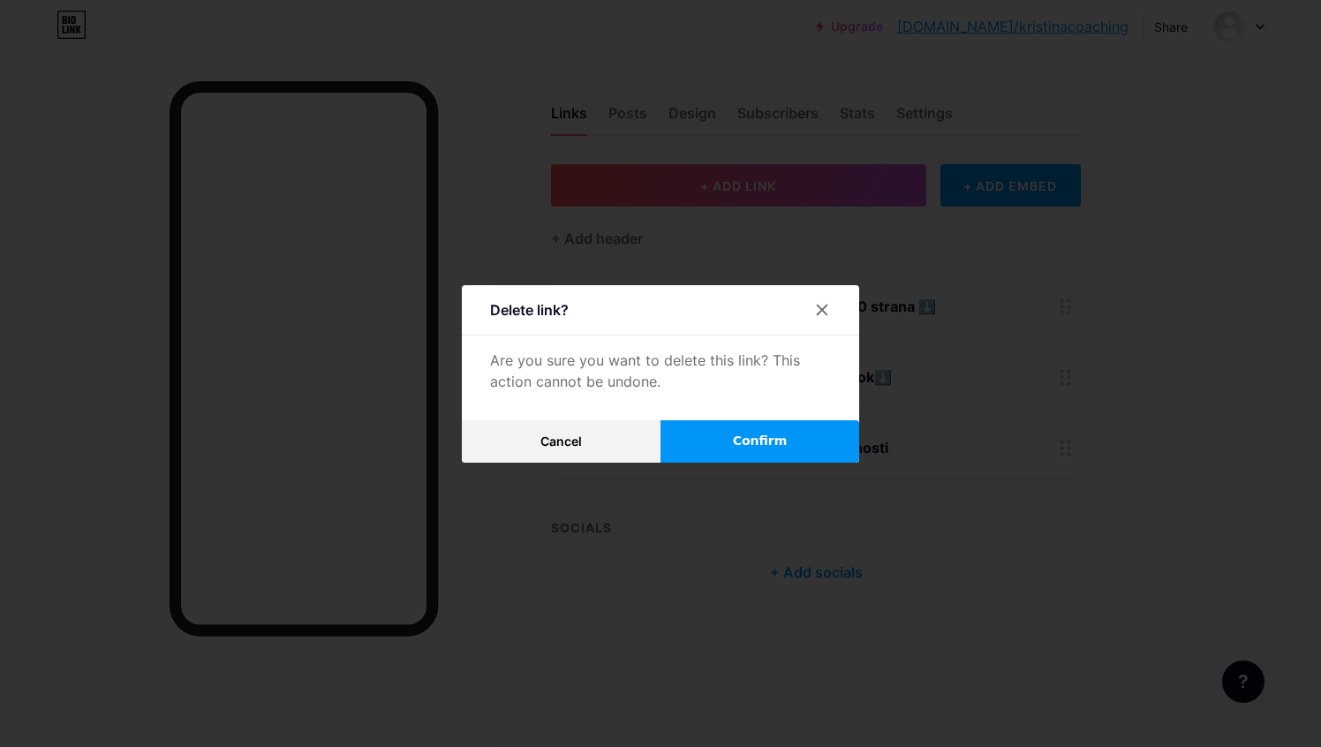
drag, startPoint x: 763, startPoint y: 427, endPoint x: 750, endPoint y: 427, distance: 13.2
click at [763, 427] on button "Confirm" at bounding box center [759, 441] width 199 height 42
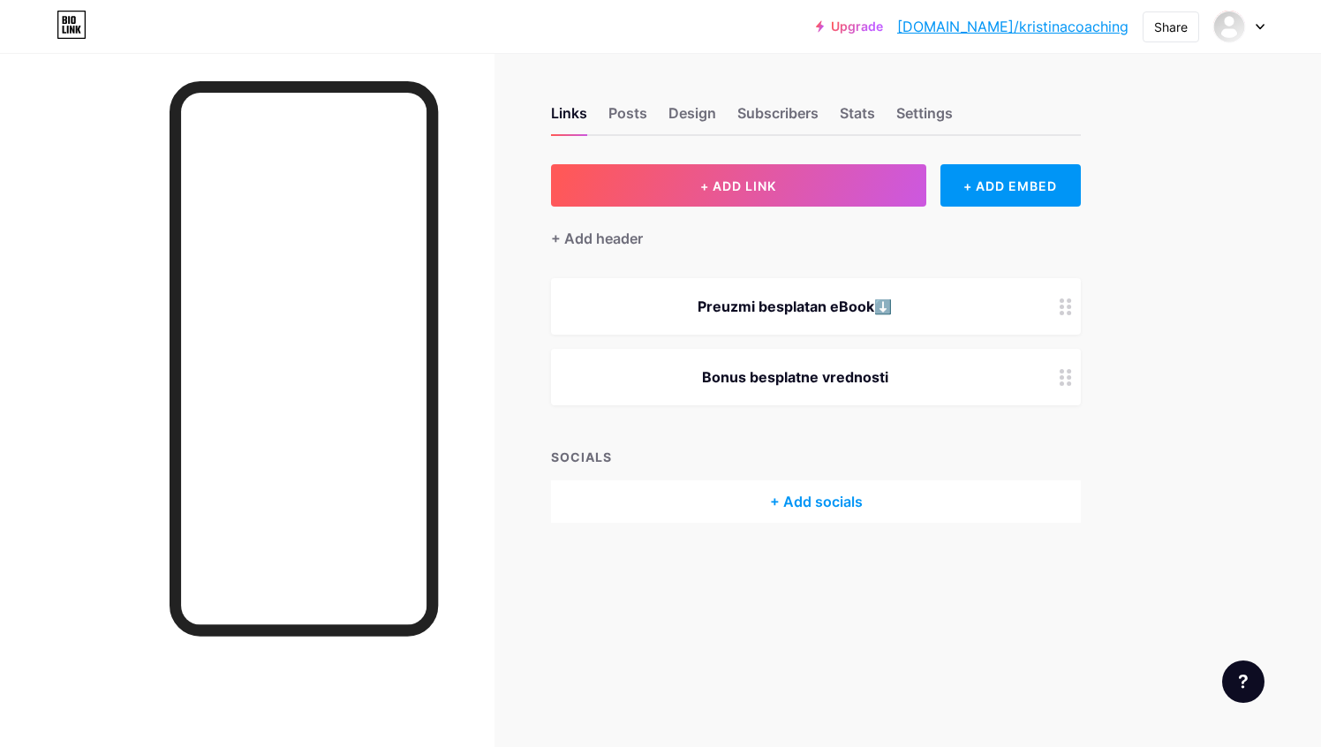
click at [1061, 315] on div at bounding box center [1066, 306] width 30 height 57
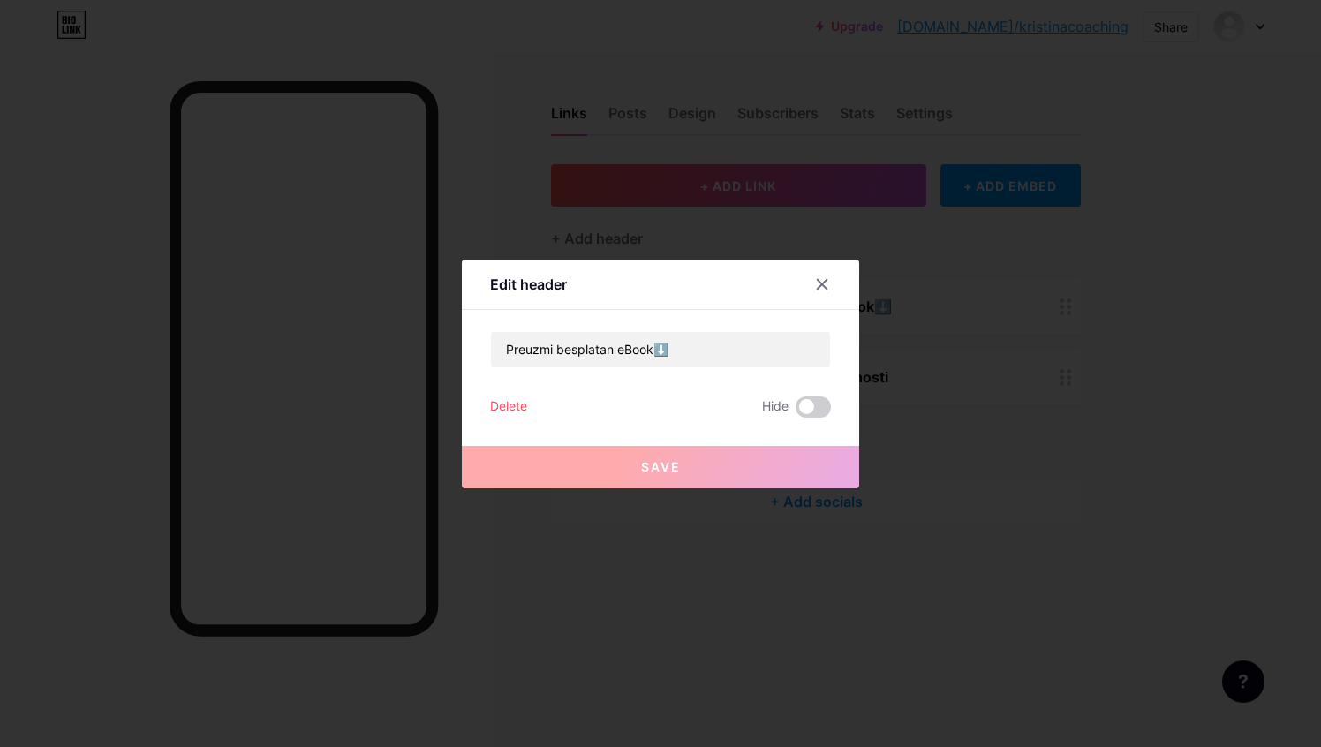
click at [479, 396] on div "Edit header Preuzmi besplatan eBook⬇️ Delete Hide Save" at bounding box center [660, 374] width 397 height 229
click at [493, 404] on div "Delete" at bounding box center [508, 406] width 37 height 21
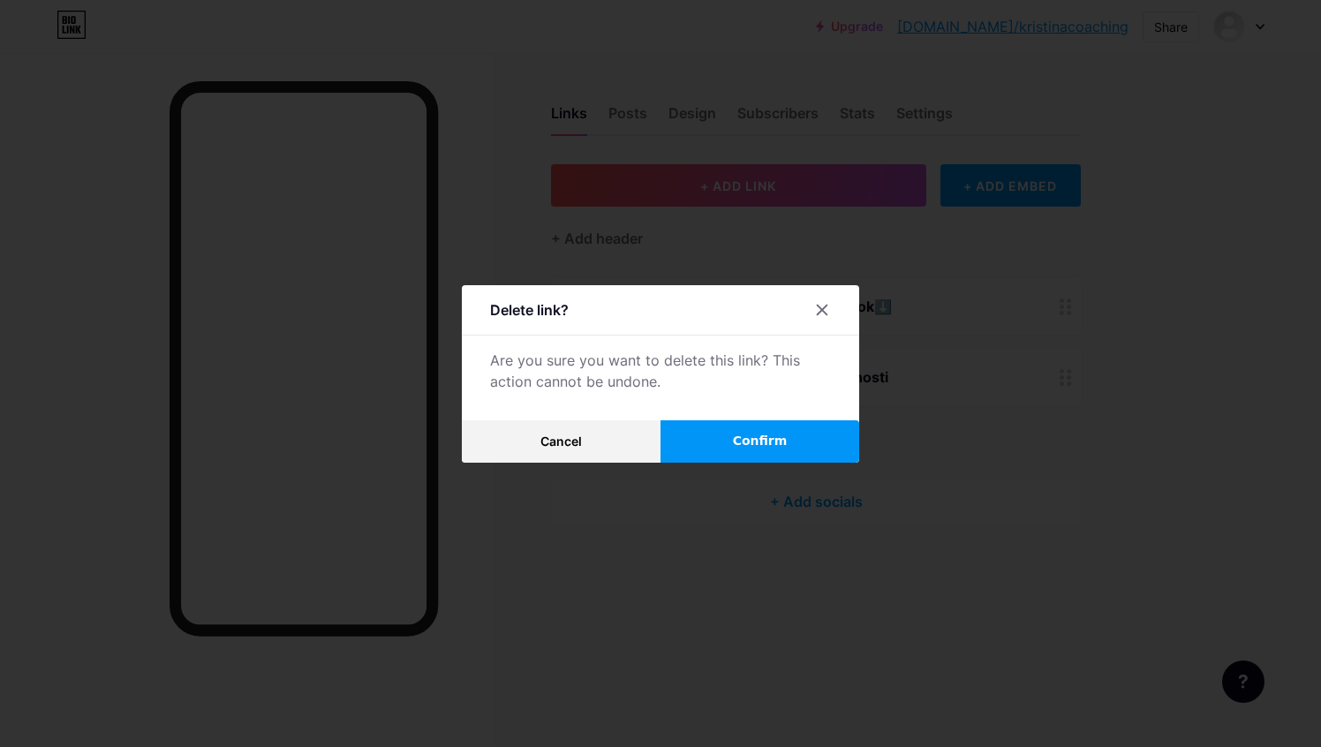
click at [803, 438] on button "Confirm" at bounding box center [759, 441] width 199 height 42
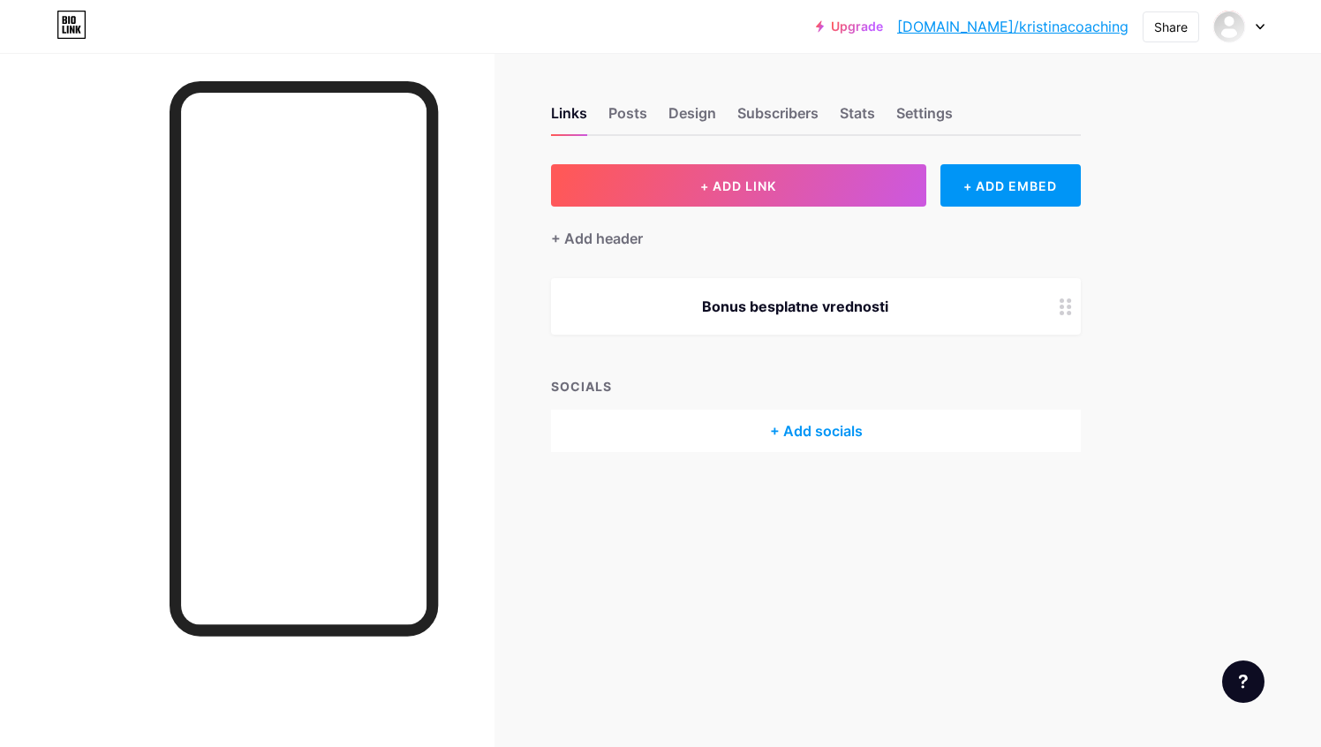
click at [1076, 315] on div at bounding box center [1066, 306] width 30 height 57
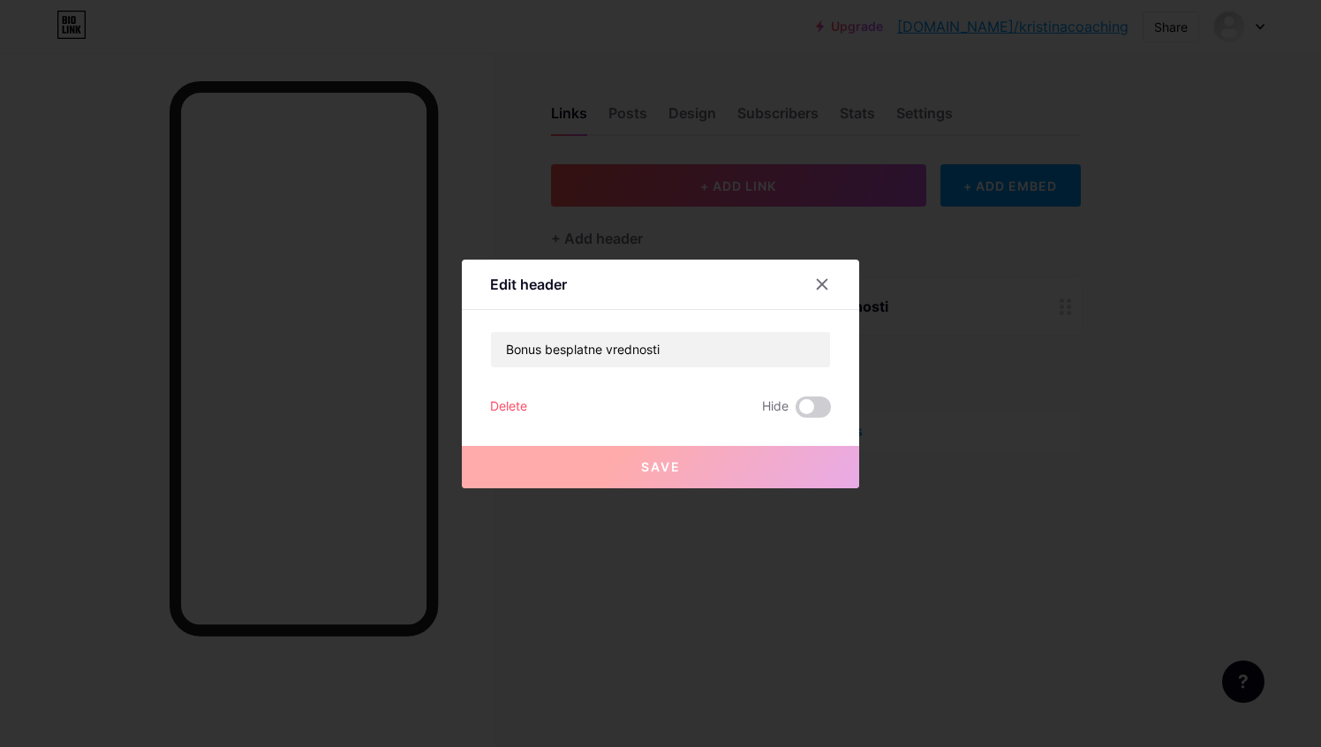
click at [494, 403] on div "Delete" at bounding box center [508, 406] width 37 height 21
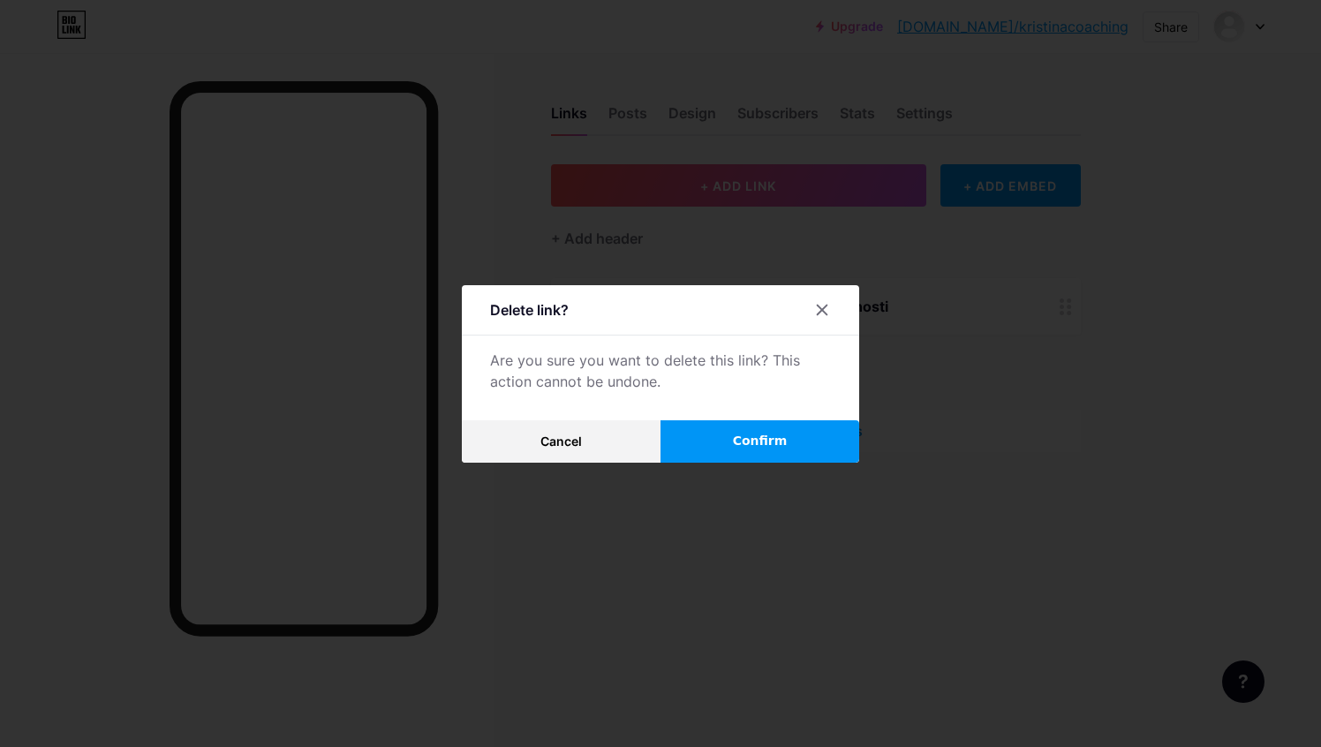
click at [727, 440] on button "Confirm" at bounding box center [759, 441] width 199 height 42
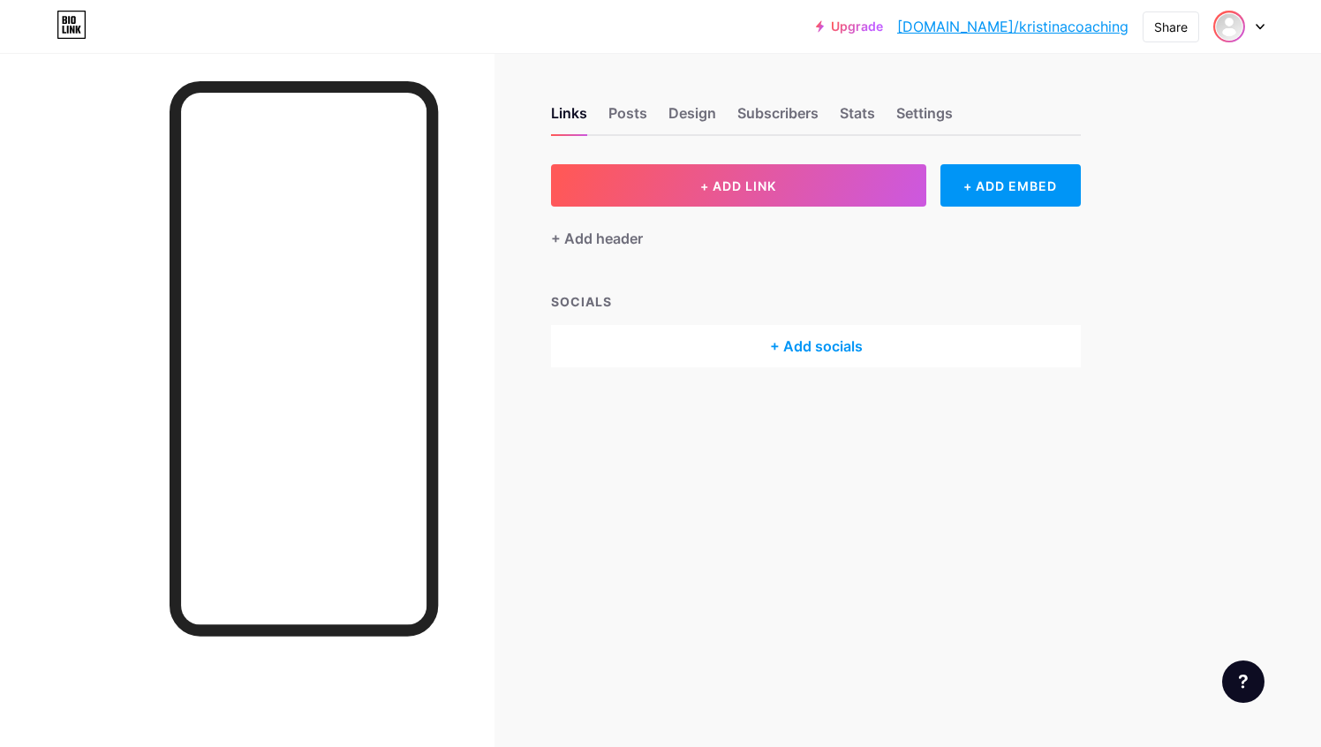
click at [1232, 29] on img at bounding box center [1229, 26] width 28 height 28
click at [1185, 206] on link "Account settings" at bounding box center [1153, 201] width 219 height 48
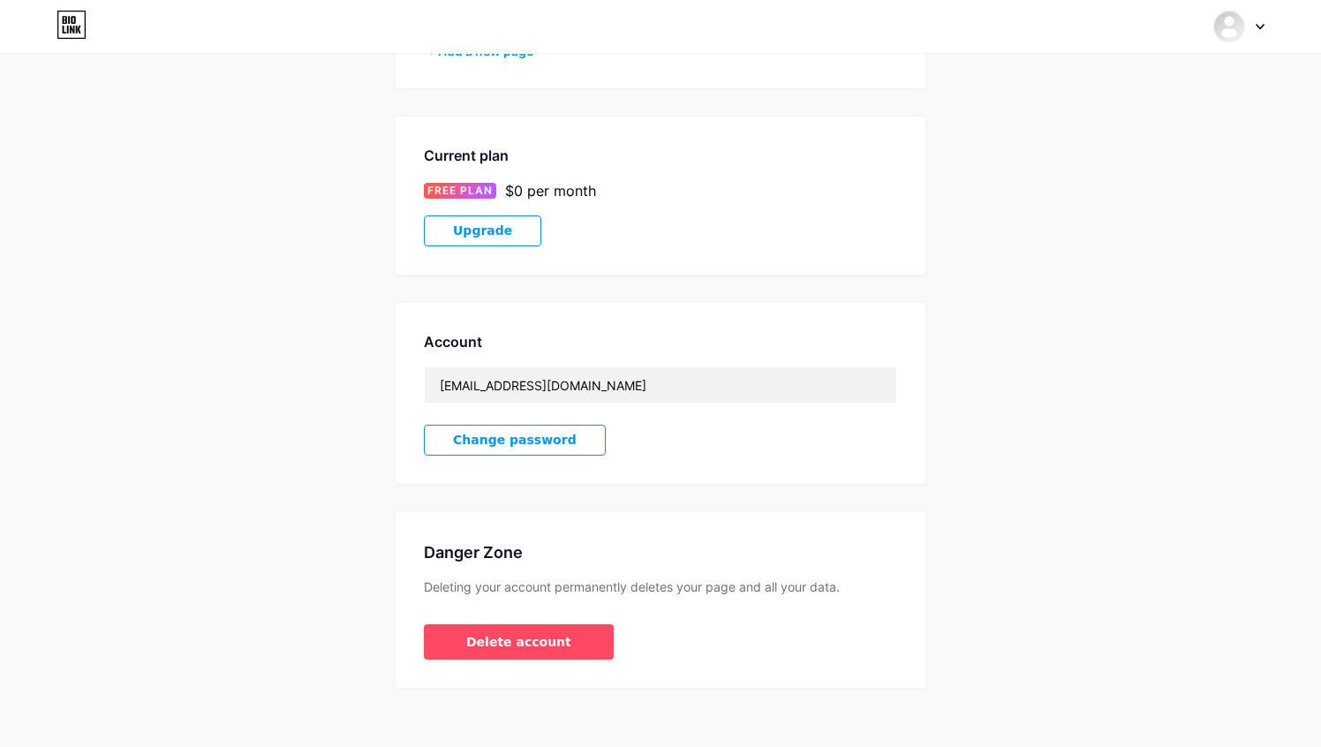
scroll to position [240, 0]
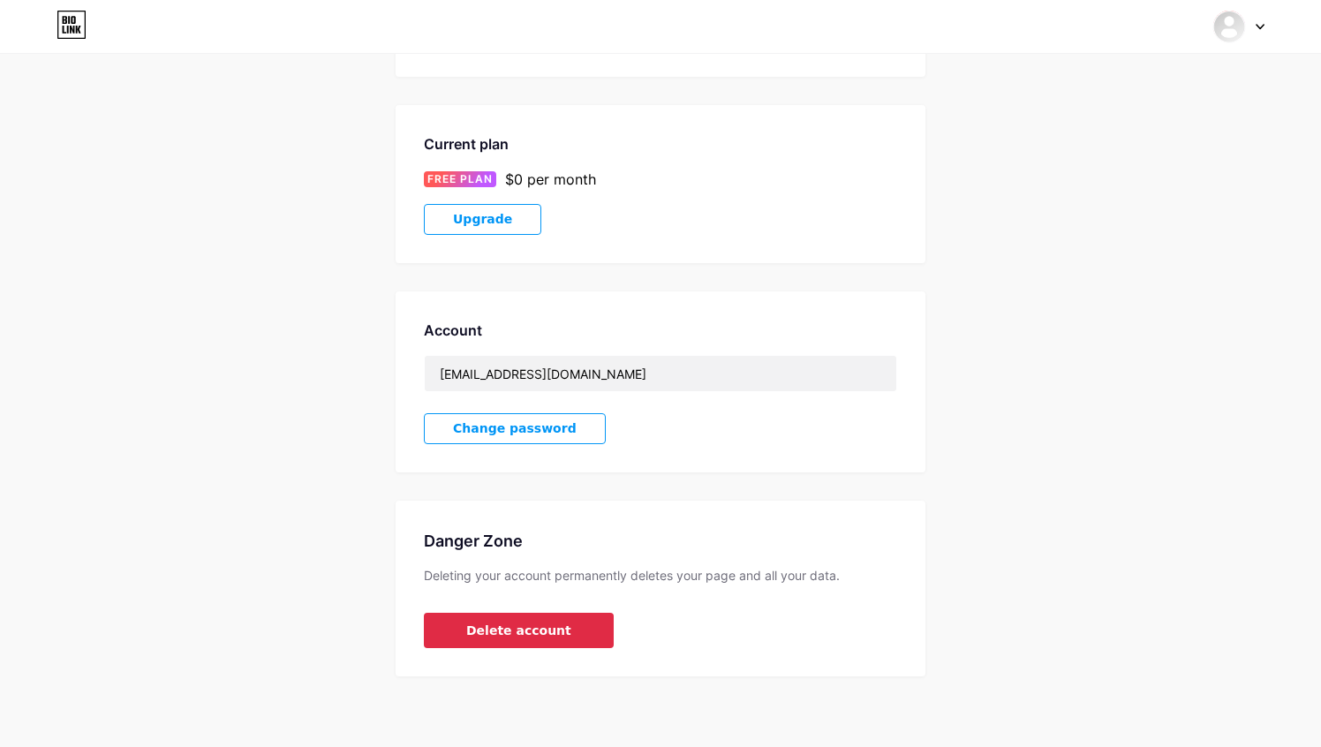
click at [515, 641] on button "Delete account" at bounding box center [519, 630] width 190 height 35
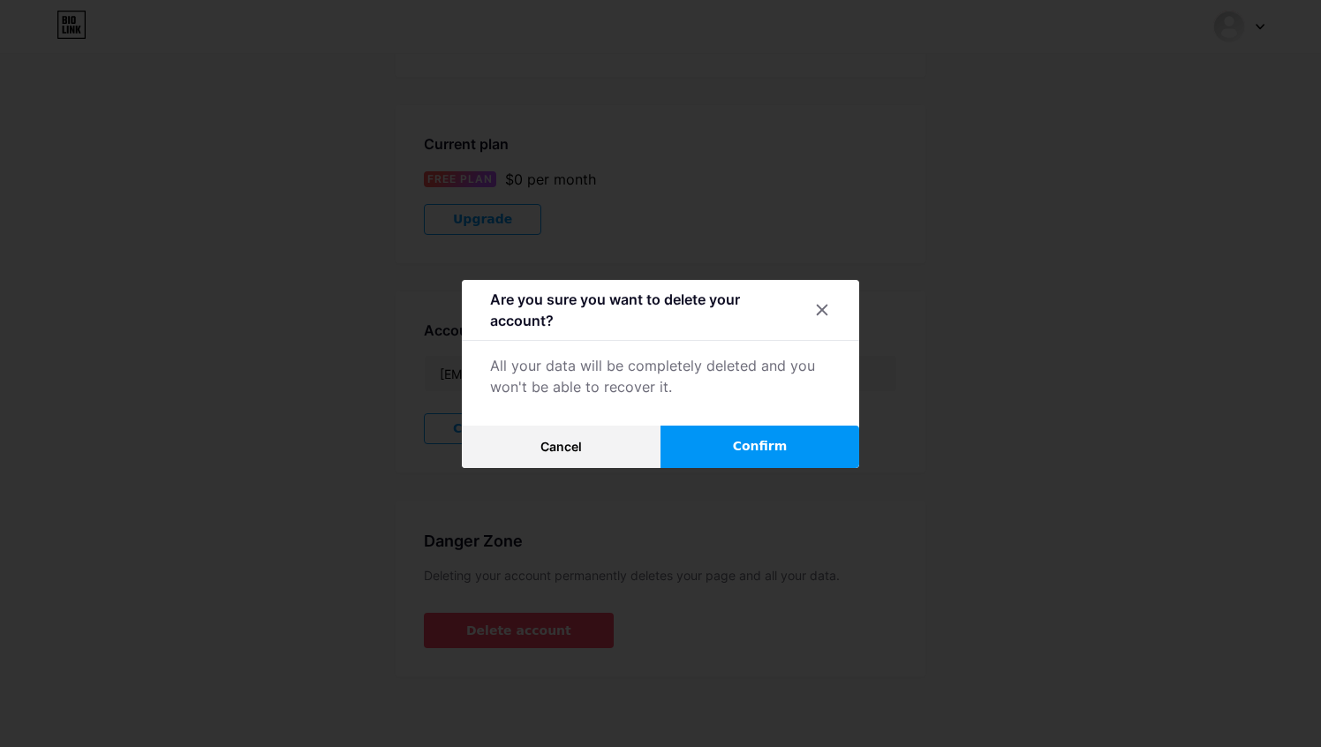
click at [752, 450] on span "Confirm" at bounding box center [760, 446] width 55 height 19
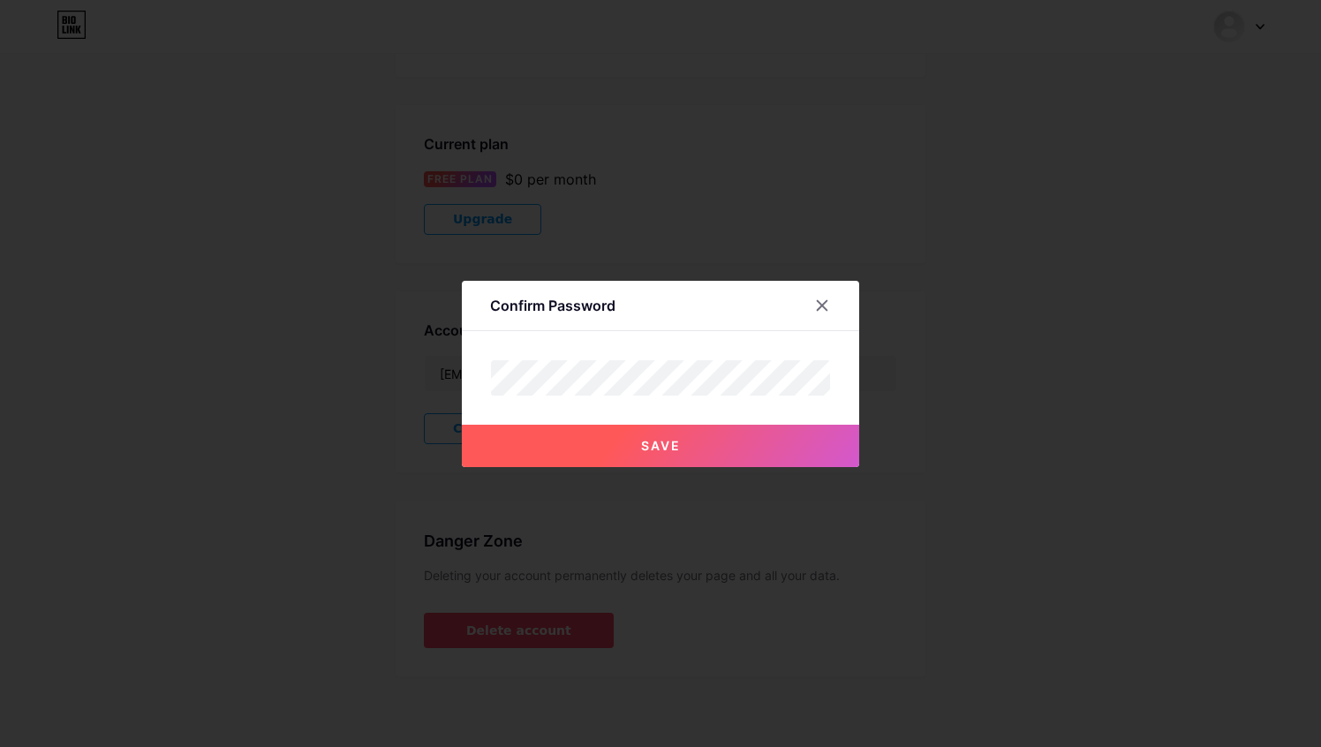
click at [652, 454] on button "Save" at bounding box center [660, 446] width 397 height 42
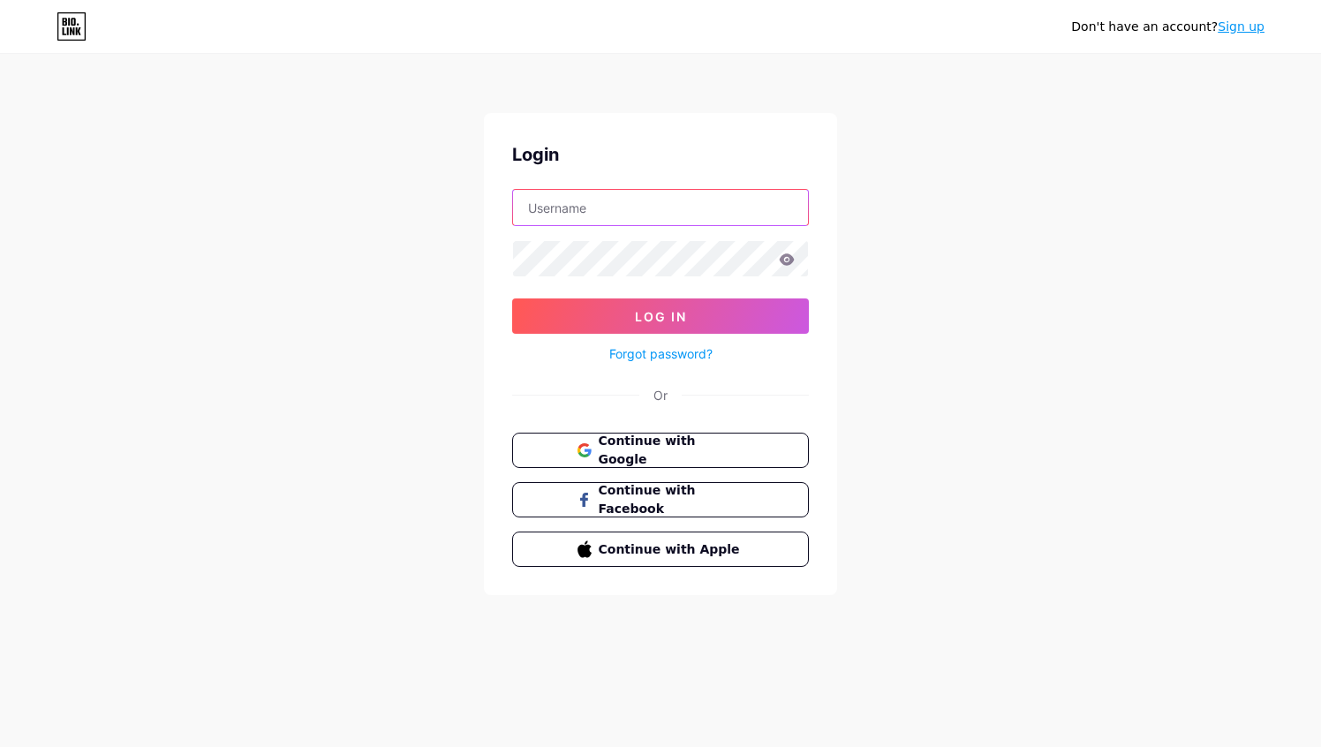
type input "[EMAIL_ADDRESS][DOMAIN_NAME]"
